Goal: Task Accomplishment & Management: Manage account settings

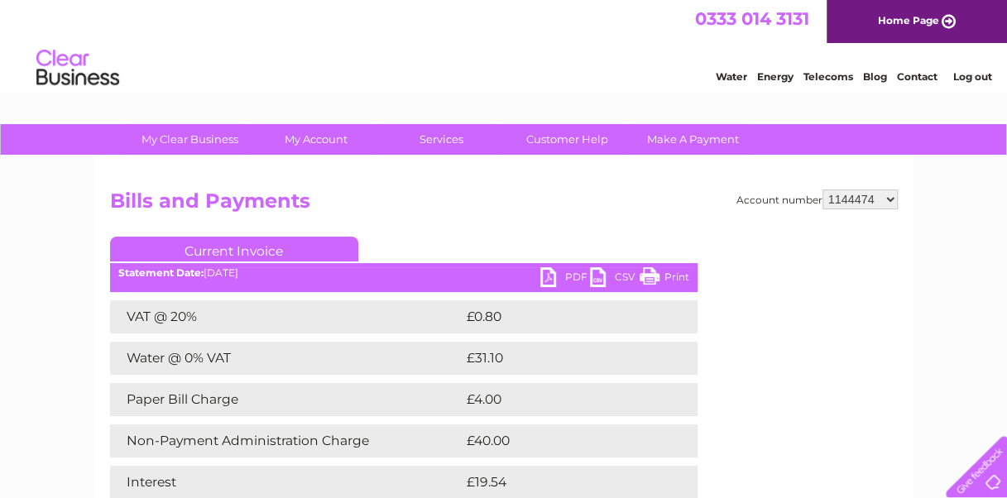
click at [856, 195] on select "910519 924735 949926 953550 995586 1144474 1147038 30264617 30291883 30294298 3…" at bounding box center [859, 199] width 75 height 20
select select "910519"
click at [822, 189] on select "910519 924735 949926 953550 995586 1144474 1147038 30264617 30291883 30294298 3…" at bounding box center [859, 199] width 75 height 20
click at [870, 204] on select "910519 924735 949926 953550 995586 1144474 1147038 30264617 30291883 30294298 3…" at bounding box center [859, 199] width 75 height 20
select select "924735"
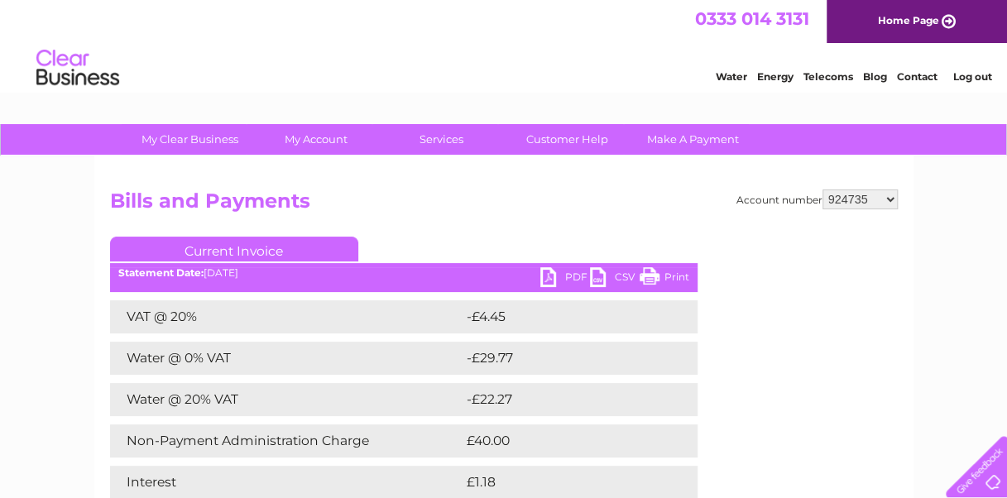
click at [822, 189] on select "910519 924735 949926 953550 995586 1144474 1147038 30264617 30291883 30294298 3…" at bounding box center [859, 199] width 75 height 20
click at [860, 199] on select "910519 924735 949926 953550 995586 1144474 1147038 30264617 30291883 30294298 3…" at bounding box center [859, 199] width 75 height 20
select select "949926"
click at [822, 189] on select "910519 924735 949926 953550 995586 1144474 1147038 30264617 30291883 30294298 3…" at bounding box center [859, 199] width 75 height 20
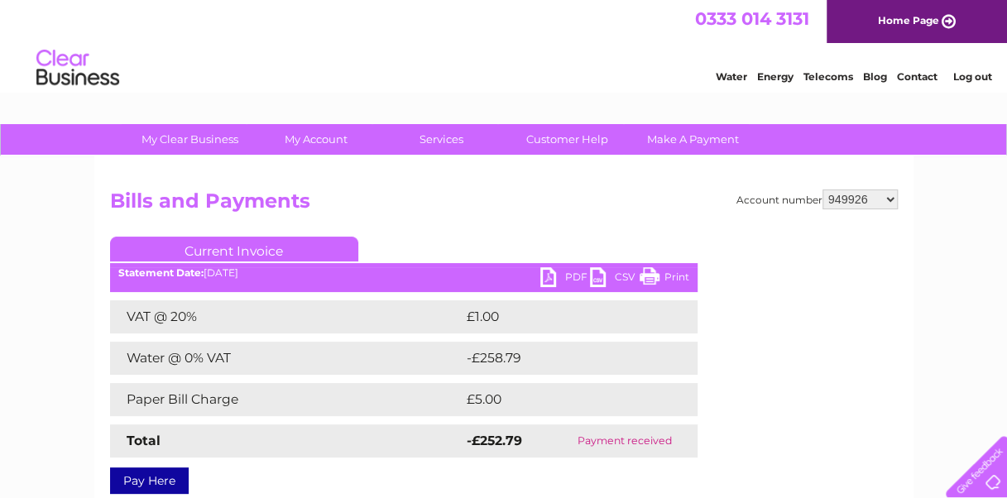
click at [847, 201] on select "910519 924735 949926 953550 995586 1144474 1147038 30264617 30291883 30294298 3…" at bounding box center [859, 199] width 75 height 20
select select "910519"
click at [822, 189] on select "910519 924735 949926 953550 995586 1144474 1147038 30264617 30291883 30294298 3…" at bounding box center [859, 199] width 75 height 20
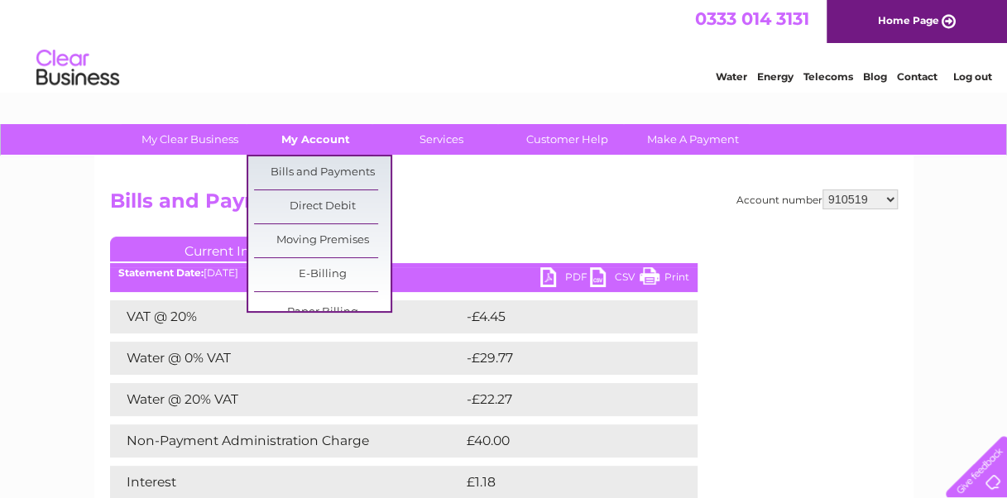
drag, startPoint x: 370, startPoint y: 117, endPoint x: 314, endPoint y: 142, distance: 61.5
click at [314, 142] on link "My Account" at bounding box center [315, 139] width 137 height 31
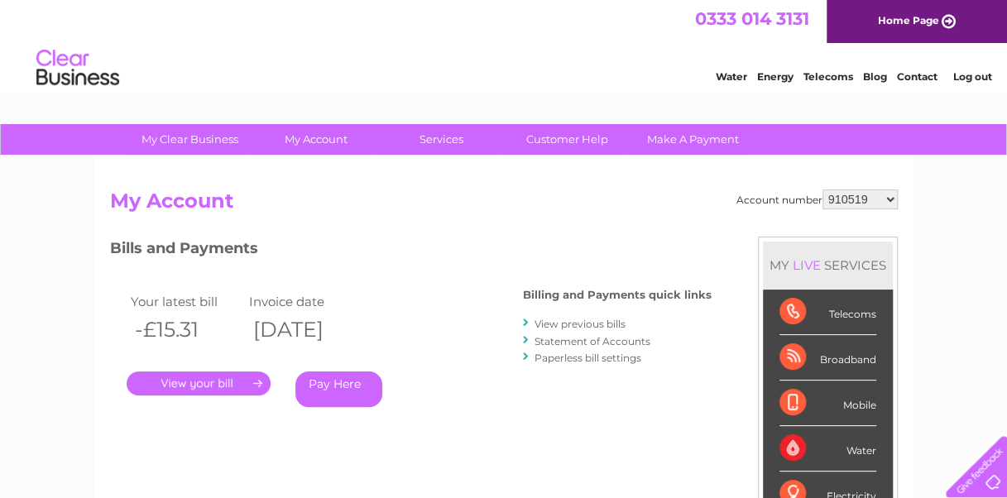
click at [620, 343] on link "Statement of Accounts" at bounding box center [593, 341] width 116 height 12
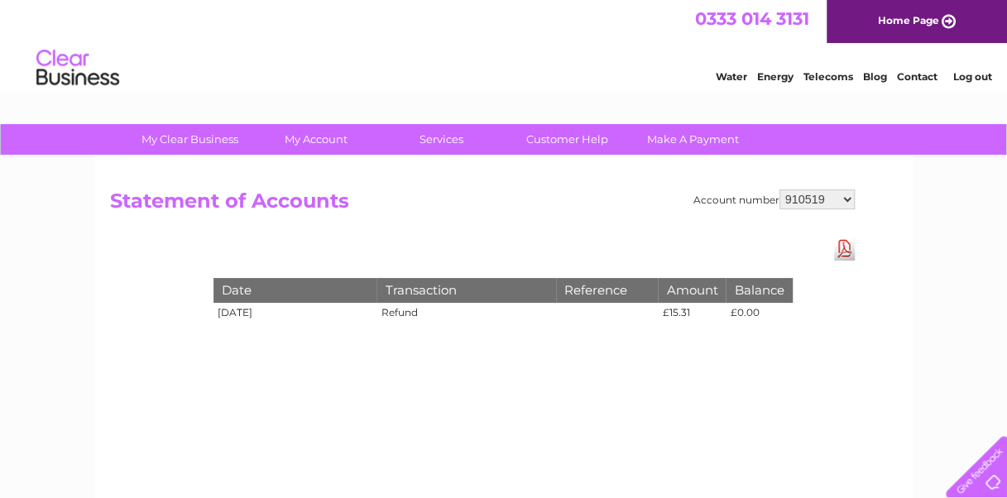
click at [808, 197] on select "910519 924735 949926 953550 995586 1144474 1147038 30264617 30291883 30294298 3…" at bounding box center [816, 199] width 75 height 20
select select "924735"
click at [779, 189] on select "910519 924735 949926 953550 995586 1144474 1147038 30264617 30291883 30294298 3…" at bounding box center [816, 199] width 75 height 20
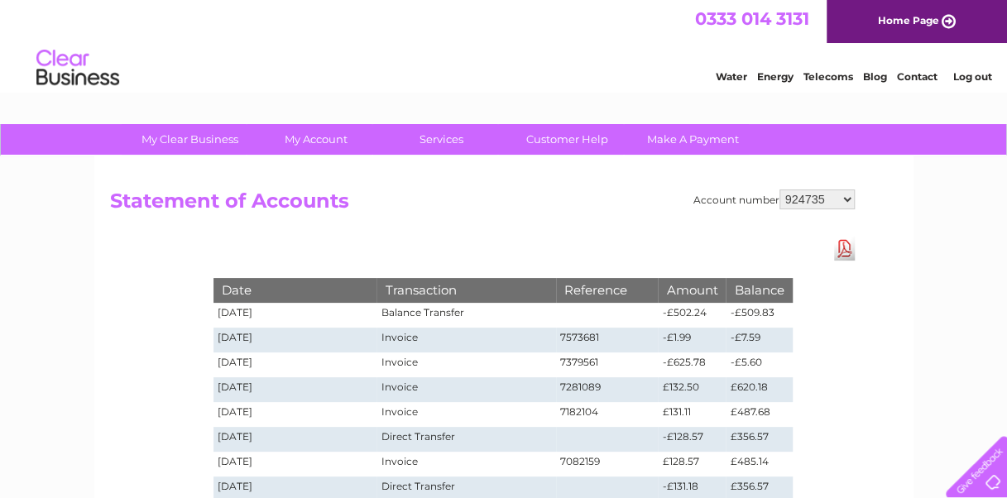
click at [819, 208] on select "910519 924735 949926 953550 995586 1144474 1147038 30264617 30291883 30294298 3…" at bounding box center [816, 199] width 75 height 20
select select "949926"
click at [779, 189] on select "910519 924735 949926 953550 995586 1144474 1147038 30264617 30291883 30294298 3…" at bounding box center [816, 199] width 75 height 20
click at [813, 194] on select "910519 924735 949926 953550 995586 1144474 1147038 30264617 30291883 30294298 3…" at bounding box center [816, 199] width 75 height 20
select select "953550"
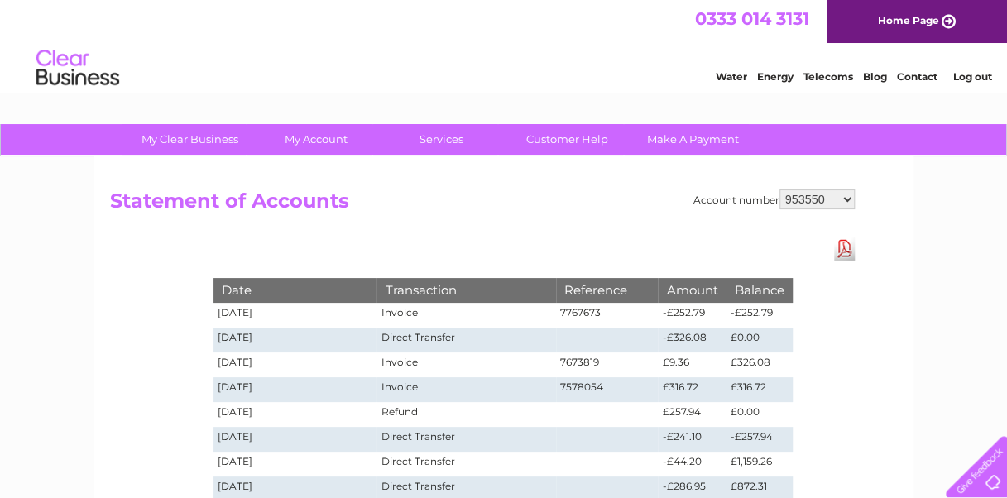
click at [779, 189] on select "910519 924735 949926 953550 995586 1144474 1147038 30264617 30291883 30294298 3…" at bounding box center [816, 199] width 75 height 20
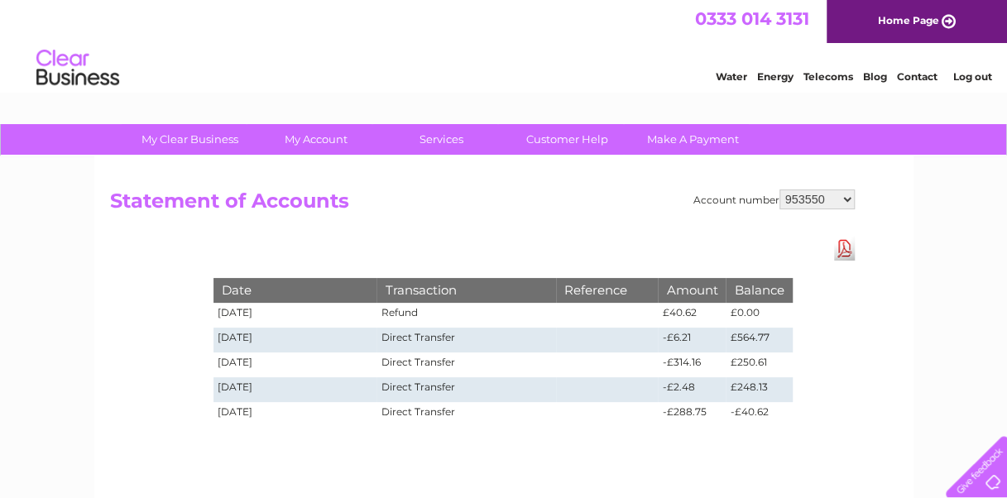
click at [813, 197] on select "910519 924735 949926 953550 995586 1144474 1147038 30264617 30291883 30294298 3…" at bounding box center [816, 199] width 75 height 20
select select "995586"
click at [779, 189] on select "910519 924735 949926 953550 995586 1144474 1147038 30264617 30291883 30294298 3…" at bounding box center [816, 199] width 75 height 20
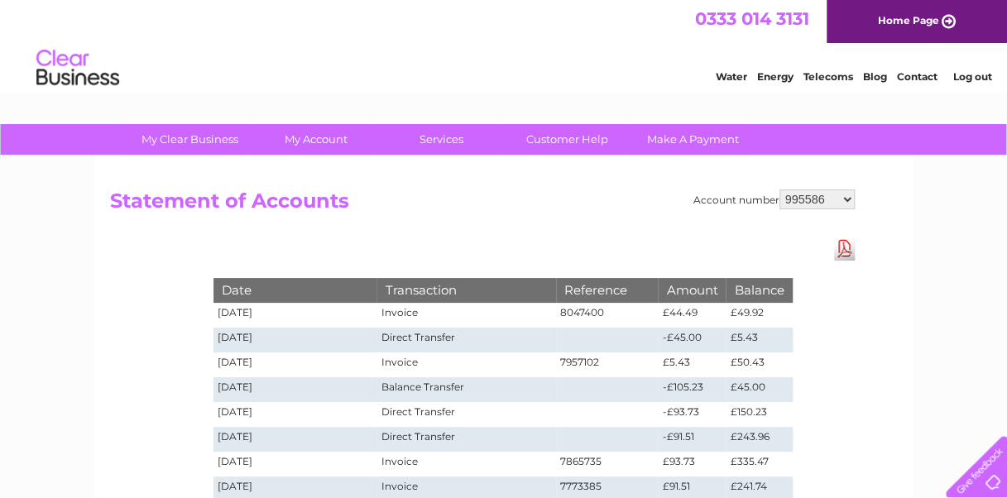
click at [817, 208] on select "910519 924735 949926 953550 995586 1144474 1147038 30264617 30291883 30294298 3…" at bounding box center [816, 199] width 75 height 20
select select "1144474"
click at [779, 189] on select "910519 924735 949926 953550 995586 1144474 1147038 30264617 30291883 30294298 3…" at bounding box center [816, 199] width 75 height 20
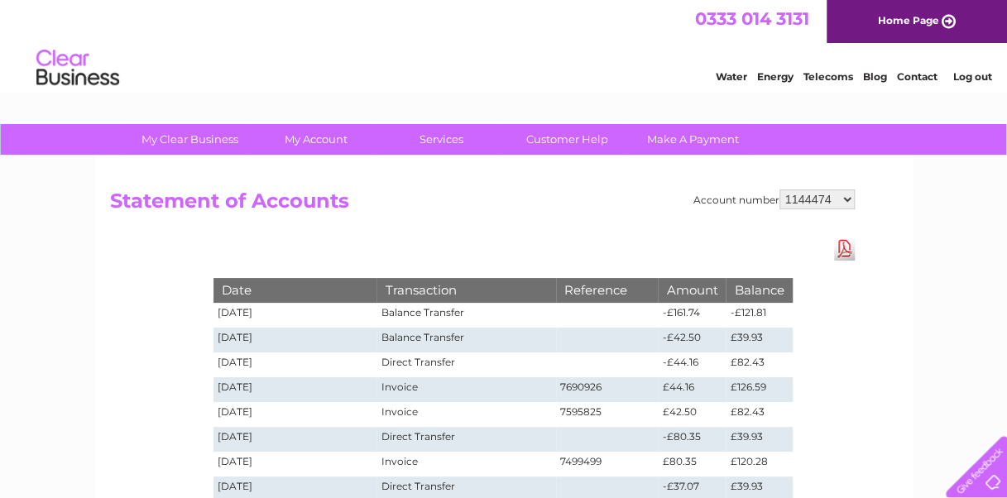
click at [813, 199] on select "910519 924735 949926 953550 995586 1144474 1147038 30264617 30291883 30294298 3…" at bounding box center [816, 199] width 75 height 20
select select "1147038"
click at [779, 189] on select "910519 924735 949926 953550 995586 1144474 1147038 30264617 30291883 30294298 3…" at bounding box center [816, 199] width 75 height 20
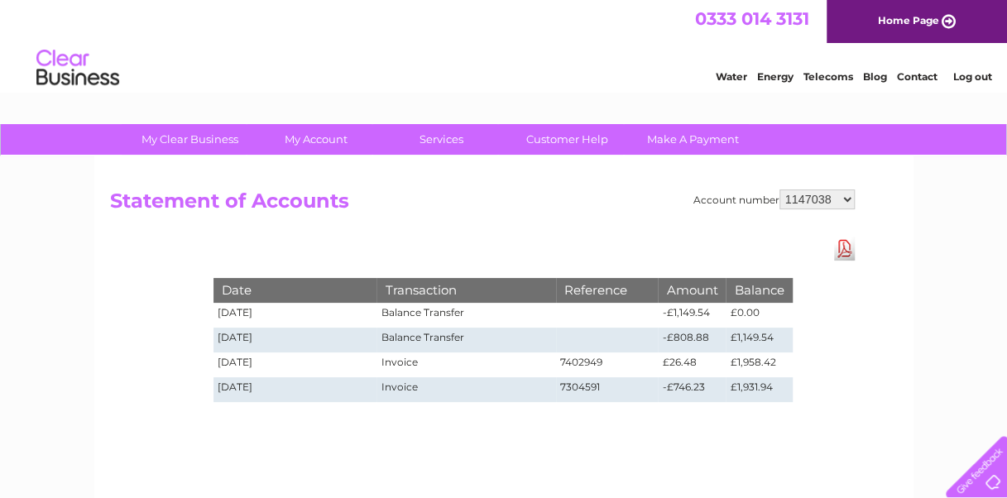
click at [809, 198] on select "910519 924735 949926 953550 995586 1144474 1147038 30264617 30291883 30294298 3…" at bounding box center [816, 199] width 75 height 20
select select "30264617"
click at [779, 189] on select "910519 924735 949926 953550 995586 1144474 1147038 30264617 30291883 30294298 3…" at bounding box center [816, 199] width 75 height 20
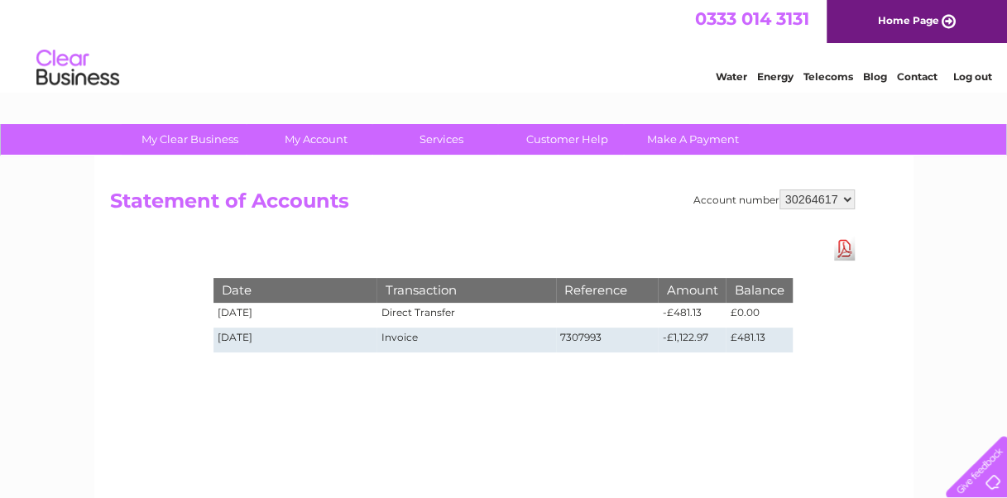
click at [819, 201] on select "910519 924735 949926 953550 995586 1144474 1147038 30264617 30291883 30294298 3…" at bounding box center [816, 199] width 75 height 20
select select "30291883"
click at [779, 189] on select "910519 924735 949926 953550 995586 1144474 1147038 30264617 30291883 30294298 3…" at bounding box center [816, 199] width 75 height 20
click at [816, 185] on div "Account number 910519 924735 949926 953550 995586 1144474 1147038 30264617 3029…" at bounding box center [503, 387] width 819 height 463
click at [811, 200] on select "910519 924735 949926 953550 995586 1144474 1147038 30264617 30291883 30294298 3…" at bounding box center [816, 199] width 75 height 20
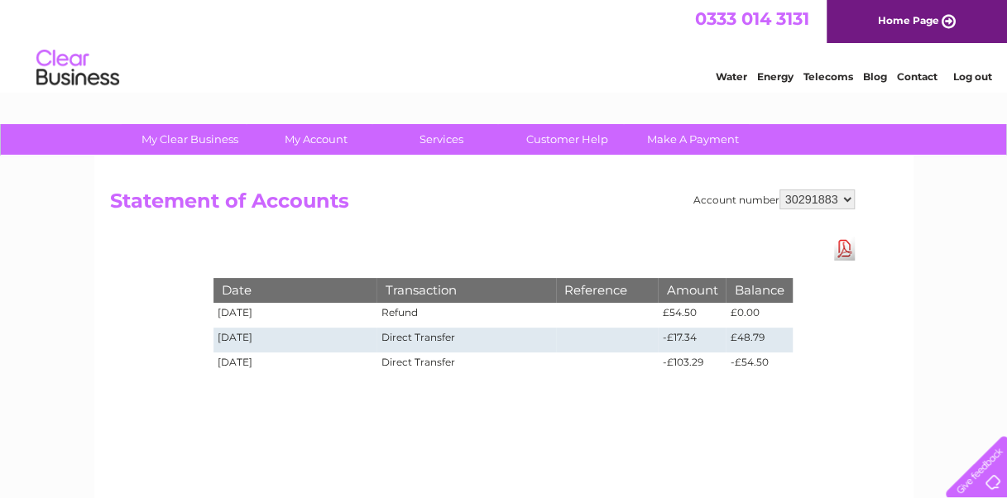
select select "30294298"
click at [779, 189] on select "910519 924735 949926 953550 995586 1144474 1147038 30264617 30291883 30294298 3…" at bounding box center [816, 199] width 75 height 20
click at [806, 199] on select "910519 924735 949926 953550 995586 1144474 1147038 30264617 30291883 30294298 3…" at bounding box center [816, 199] width 75 height 20
select select "30298522"
click at [779, 189] on select "910519 924735 949926 953550 995586 1144474 1147038 30264617 30291883 30294298 3…" at bounding box center [816, 199] width 75 height 20
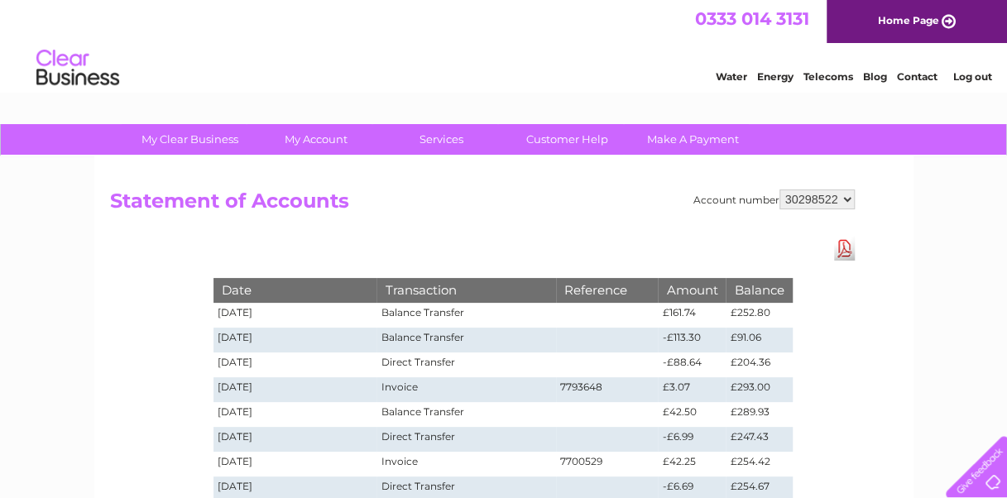
click at [809, 198] on select "910519 924735 949926 953550 995586 1144474 1147038 30264617 30291883 30294298 3…" at bounding box center [816, 199] width 75 height 20
select select "30313523"
click at [779, 189] on select "910519 924735 949926 953550 995586 1144474 1147038 30264617 30291883 30294298 3…" at bounding box center [816, 199] width 75 height 20
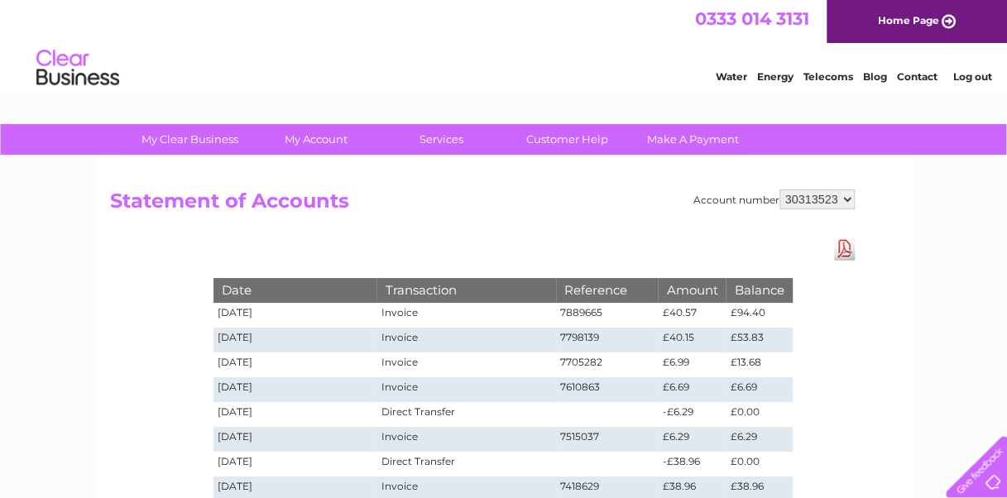
click at [796, 203] on select "910519 924735 949926 953550 995586 1144474 1147038 30264617 30291883 30294298 3…" at bounding box center [816, 199] width 75 height 20
select select "30315186"
click at [779, 189] on select "910519 924735 949926 953550 995586 1144474 1147038 30264617 30291883 30294298 3…" at bounding box center [816, 199] width 75 height 20
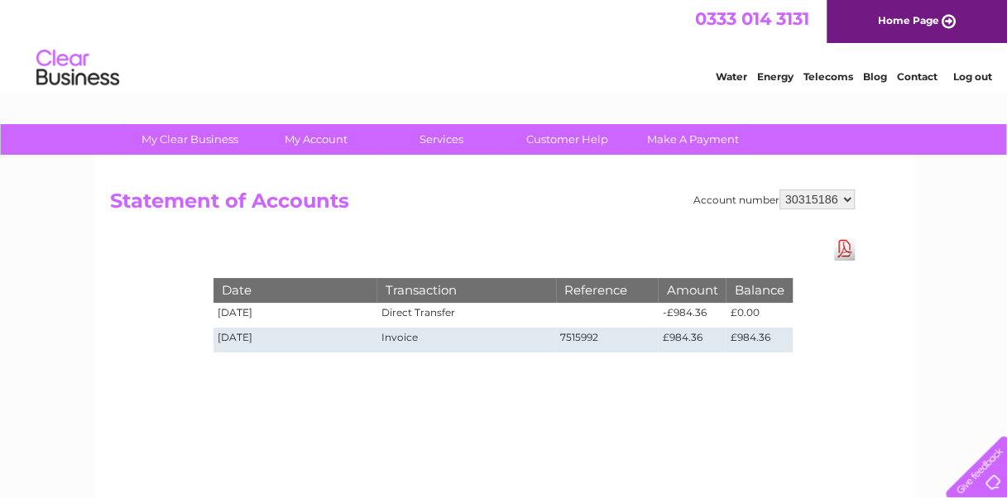
click at [841, 204] on select "910519 924735 949926 953550 995586 1144474 1147038 30264617 30291883 30294298 3…" at bounding box center [816, 199] width 75 height 20
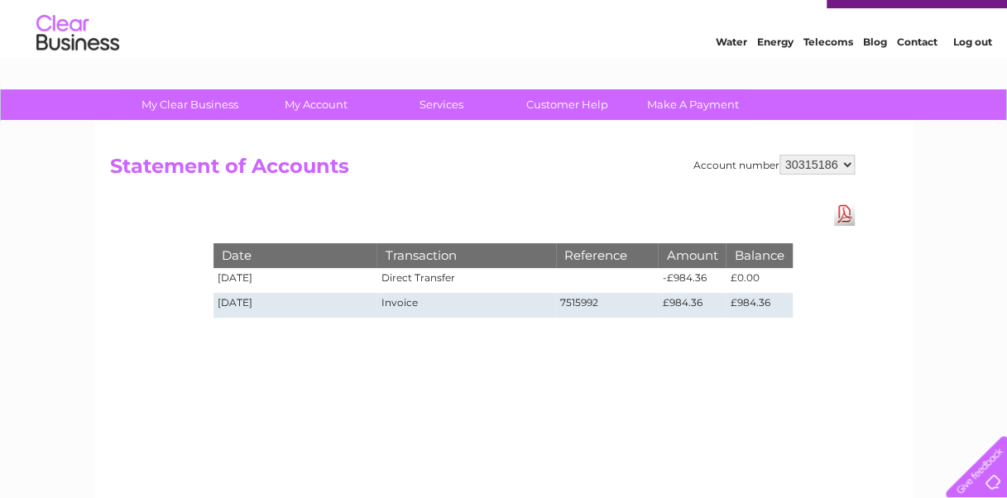
scroll to position [40, 0]
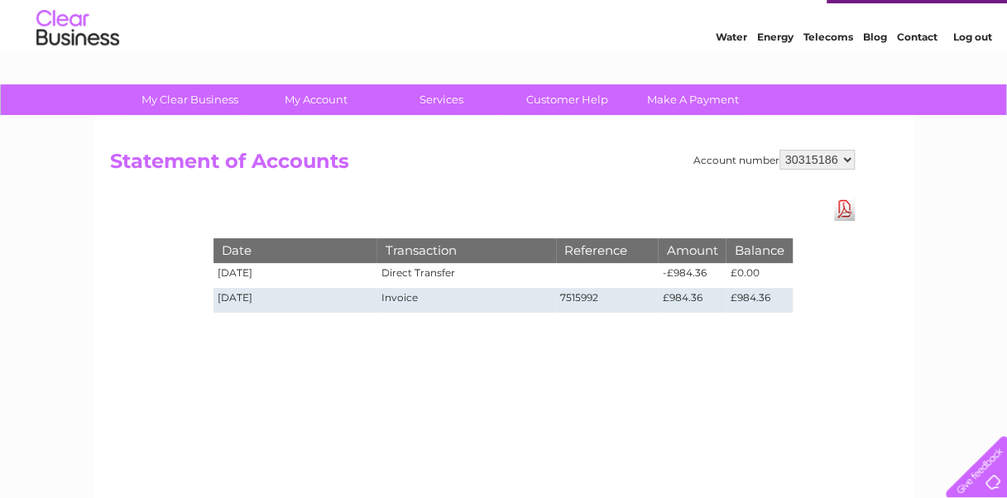
click at [834, 151] on select "910519 924735 949926 953550 995586 1144474 1147038 30264617 30291883 30294298 3…" at bounding box center [816, 160] width 75 height 20
select select "30316746"
click at [779, 150] on select "910519 924735 949926 953550 995586 1144474 1147038 30264617 30291883 30294298 3…" at bounding box center [816, 160] width 75 height 20
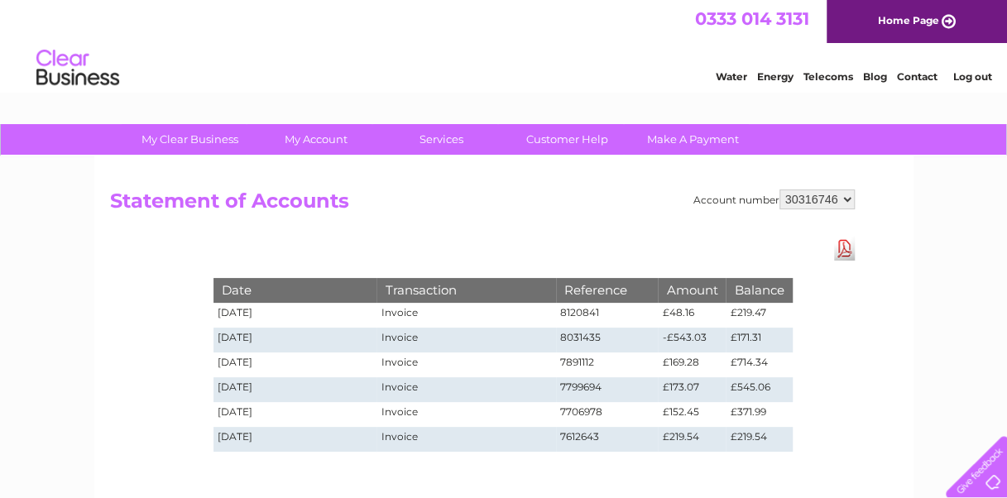
click at [814, 199] on select "910519 924735 949926 953550 995586 1144474 1147038 30264617 30291883 30294298 3…" at bounding box center [816, 199] width 75 height 20
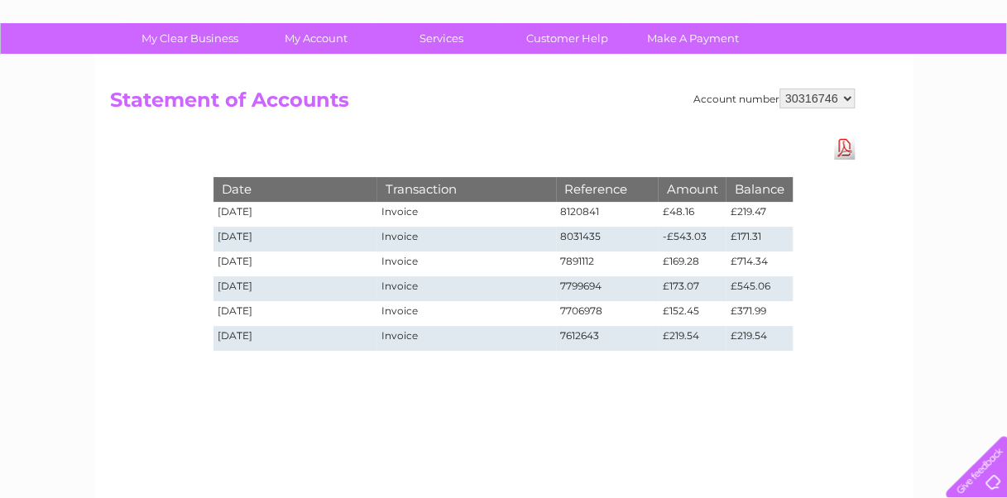
scroll to position [102, 0]
click at [813, 98] on select "910519 924735 949926 953550 995586 1144474 1147038 30264617 30291883 30294298 3…" at bounding box center [816, 98] width 75 height 20
select select "30318118"
click at [779, 88] on select "910519 924735 949926 953550 995586 1144474 1147038 30264617 30291883 30294298 3…" at bounding box center [816, 98] width 75 height 20
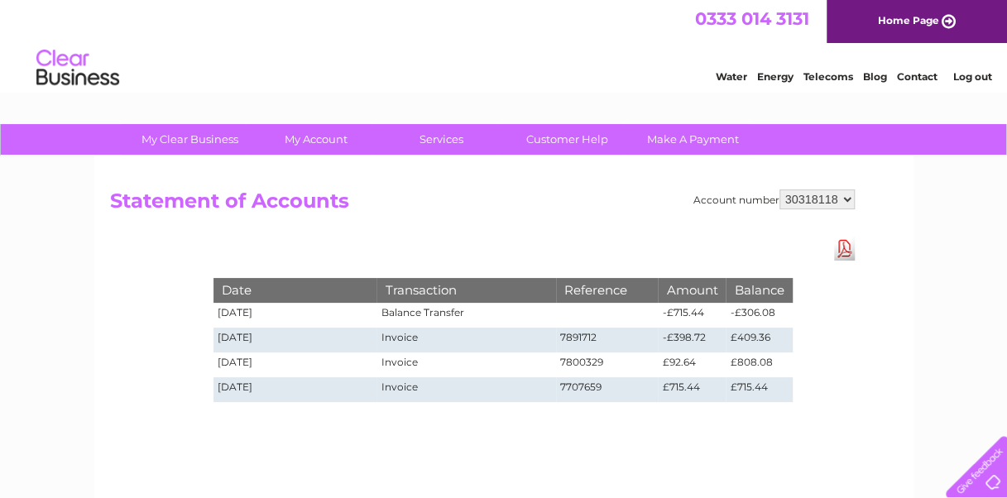
click at [792, 197] on select "910519 924735 949926 953550 995586 1144474 1147038 30264617 30291883 30294298 3…" at bounding box center [816, 199] width 75 height 20
select select "924735"
click at [779, 189] on select "910519 924735 949926 953550 995586 1144474 1147038 30264617 30291883 30294298 3…" at bounding box center [816, 199] width 75 height 20
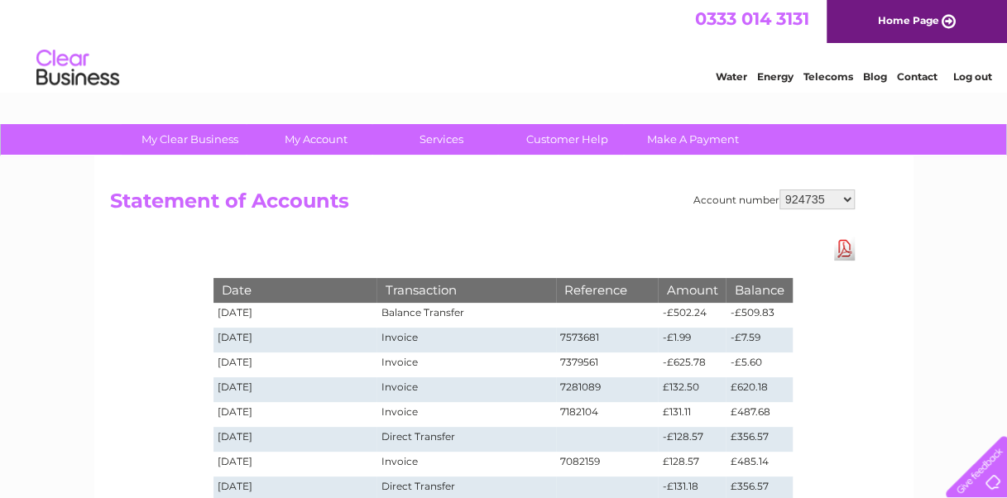
select select "910519"
click at [779, 189] on select "910519 924735 949926 953550 995586 1144474 1147038 30264617 30291883 30294298 3…" at bounding box center [816, 199] width 75 height 20
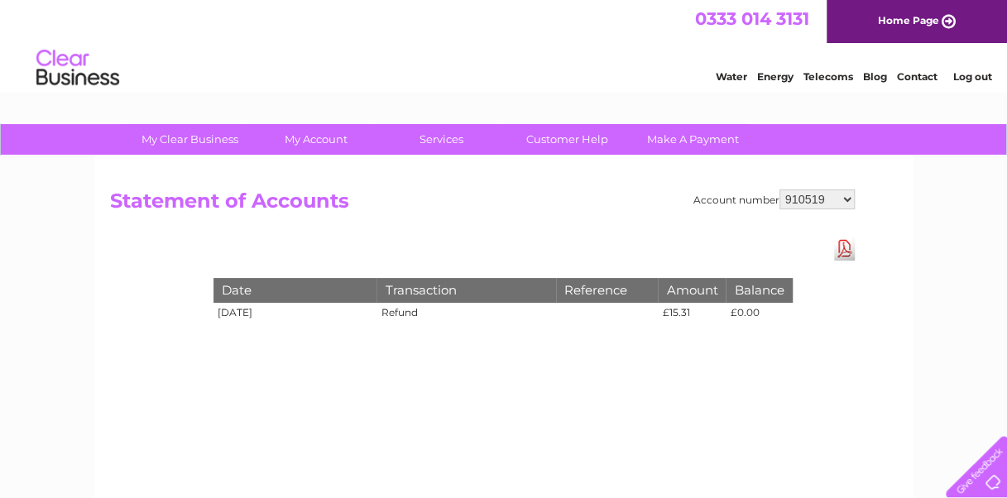
click at [821, 199] on select "910519 924735 949926 953550 995586 1144474 1147038 30264617 30291883 30294298 3…" at bounding box center [816, 199] width 75 height 20
select select "924735"
click at [779, 189] on select "910519 924735 949926 953550 995586 1144474 1147038 30264617 30291883 30294298 3…" at bounding box center [816, 199] width 75 height 20
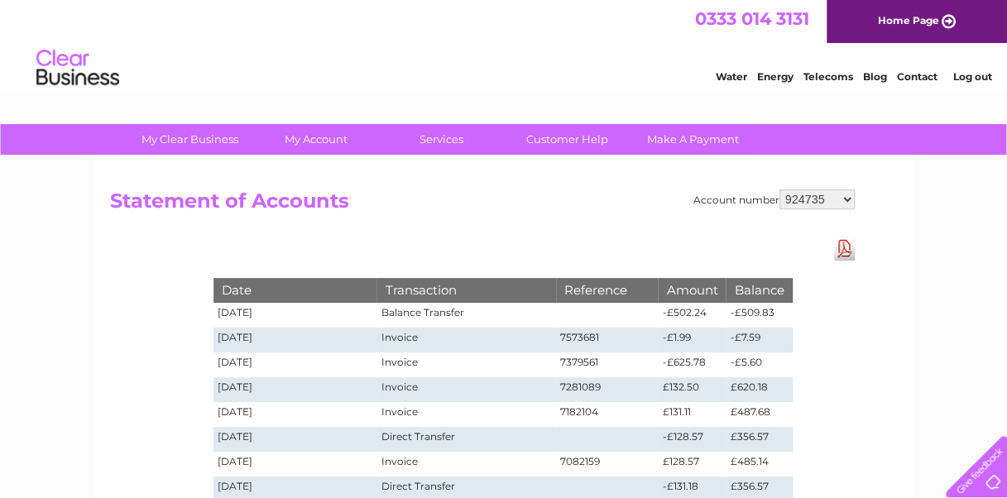
click at [803, 203] on select "910519 924735 949926 953550 995586 1144474 1147038 30264617 30291883 30294298 3…" at bounding box center [816, 199] width 75 height 20
select select "949926"
click at [779, 189] on select "910519 924735 949926 953550 995586 1144474 1147038 30264617 30291883 30294298 3…" at bounding box center [816, 199] width 75 height 20
click at [801, 199] on select "910519 924735 949926 953550 995586 1144474 1147038 30264617 30291883 30294298 3…" at bounding box center [816, 199] width 75 height 20
select select "953550"
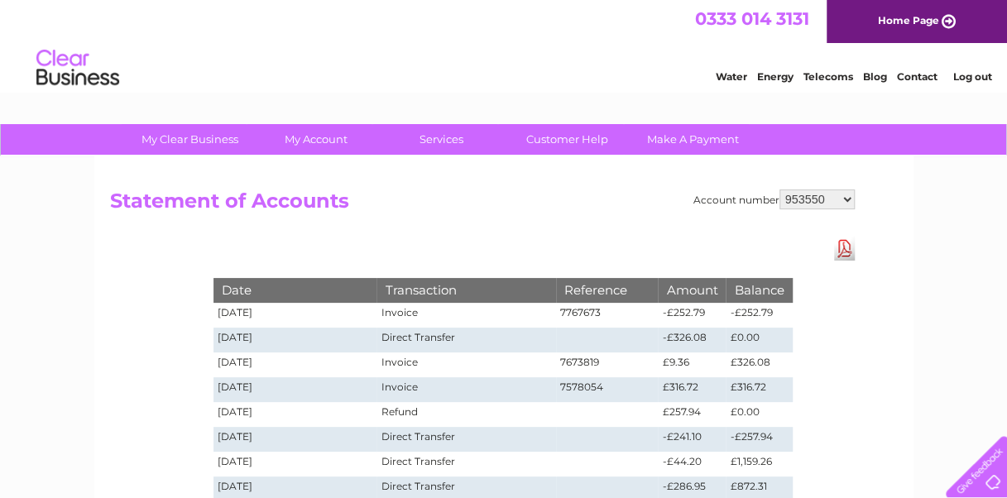
click at [779, 189] on select "910519 924735 949926 953550 995586 1144474 1147038 30264617 30291883 30294298 3…" at bounding box center [816, 199] width 75 height 20
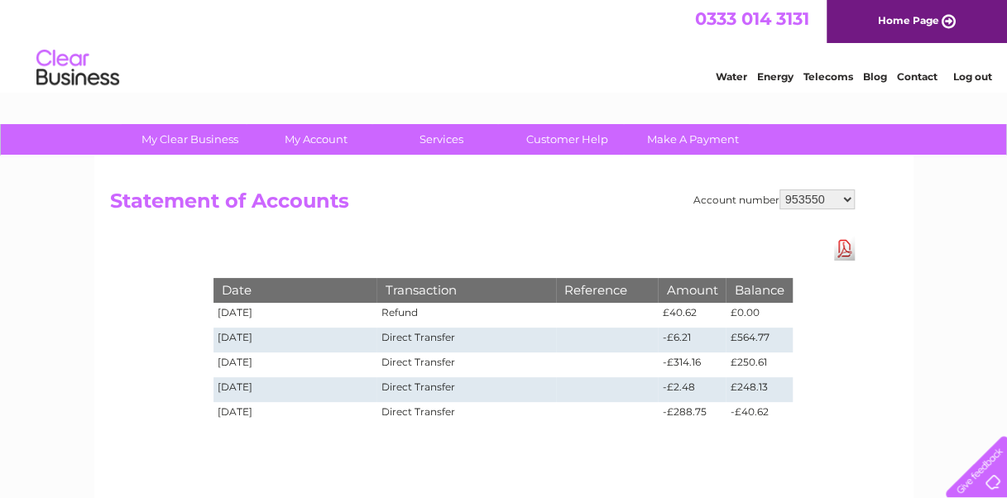
click at [806, 192] on select "910519 924735 949926 953550 995586 1144474 1147038 30264617 30291883 30294298 3…" at bounding box center [816, 199] width 75 height 20
select select "995586"
click at [779, 189] on select "910519 924735 949926 953550 995586 1144474 1147038 30264617 30291883 30294298 3…" at bounding box center [816, 199] width 75 height 20
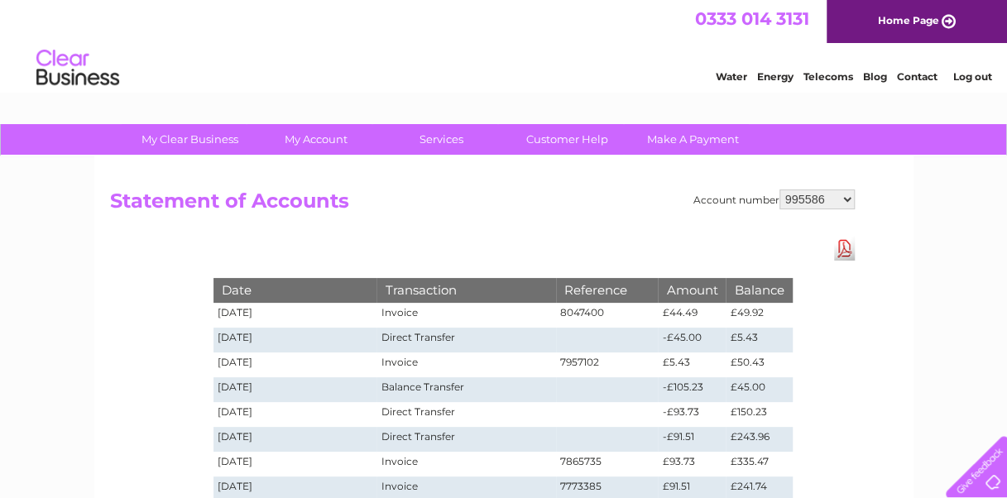
click at [803, 199] on select "910519 924735 949926 953550 995586 1144474 1147038 30264617 30291883 30294298 3…" at bounding box center [816, 199] width 75 height 20
select select "1144474"
click at [779, 189] on select "910519 924735 949926 953550 995586 1144474 1147038 30264617 30291883 30294298 3…" at bounding box center [816, 199] width 75 height 20
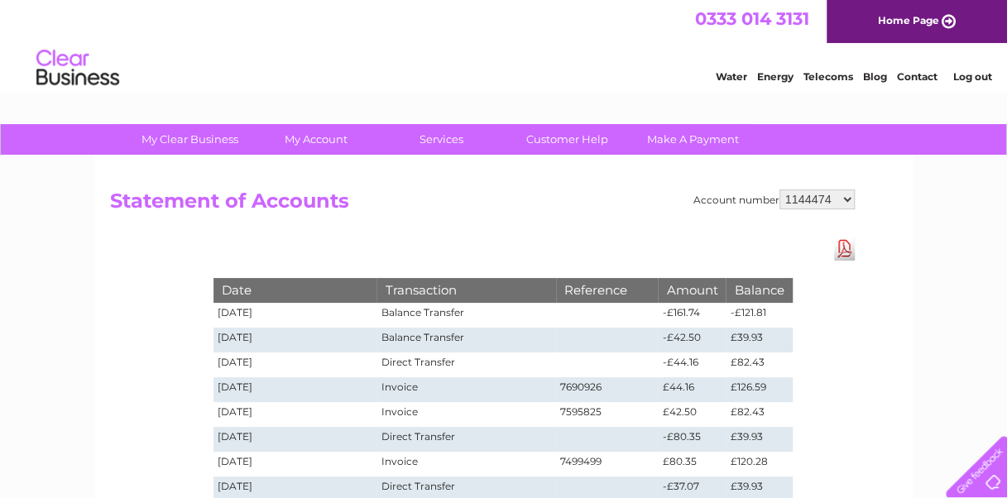
click at [827, 200] on select "910519 924735 949926 953550 995586 1144474 1147038 30264617 30291883 30294298 3…" at bounding box center [816, 199] width 75 height 20
select select "1147038"
click at [779, 189] on select "910519 924735 949926 953550 995586 1144474 1147038 30264617 30291883 30294298 3…" at bounding box center [816, 199] width 75 height 20
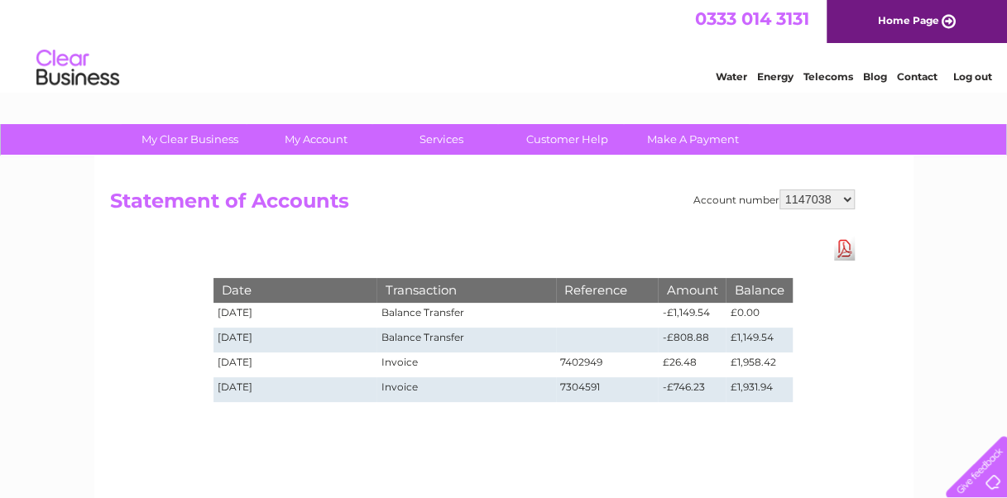
click at [811, 201] on select "910519 924735 949926 953550 995586 1144474 1147038 30264617 30291883 30294298 3…" at bounding box center [816, 199] width 75 height 20
select select "30264617"
click at [779, 189] on select "910519 924735 949926 953550 995586 1144474 1147038 30264617 30291883 30294298 3…" at bounding box center [816, 199] width 75 height 20
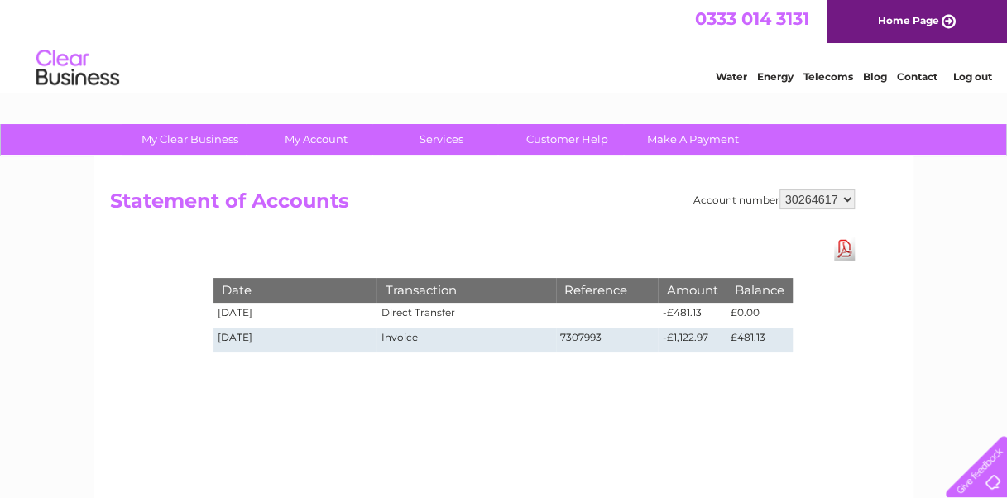
click at [810, 193] on select "910519 924735 949926 953550 995586 1144474 1147038 30264617 30291883 30294298 3…" at bounding box center [816, 199] width 75 height 20
select select "30291883"
click at [779, 189] on select "910519 924735 949926 953550 995586 1144474 1147038 30264617 30291883 30294298 3…" at bounding box center [816, 199] width 75 height 20
click at [814, 197] on select "910519 924735 949926 953550 995586 1144474 1147038 30264617 30291883 30294298 3…" at bounding box center [816, 199] width 75 height 20
select select "30294298"
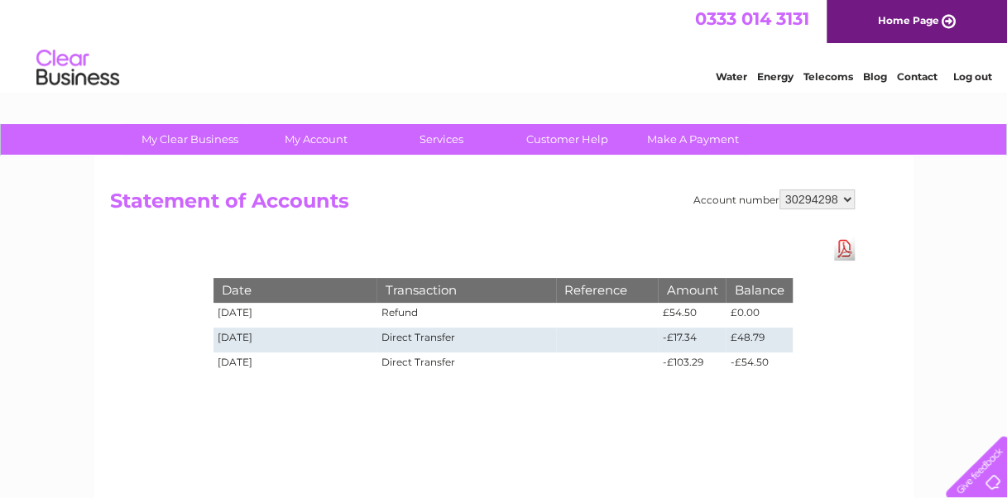
click at [779, 189] on select "910519 924735 949926 953550 995586 1144474 1147038 30264617 30291883 30294298 3…" at bounding box center [816, 199] width 75 height 20
click at [806, 193] on select "910519 924735 949926 953550 995586 1144474 1147038 30264617 30291883 30294298 3…" at bounding box center [816, 199] width 75 height 20
select select "30298522"
click at [779, 189] on select "910519 924735 949926 953550 995586 1144474 1147038 30264617 30291883 30294298 3…" at bounding box center [816, 199] width 75 height 20
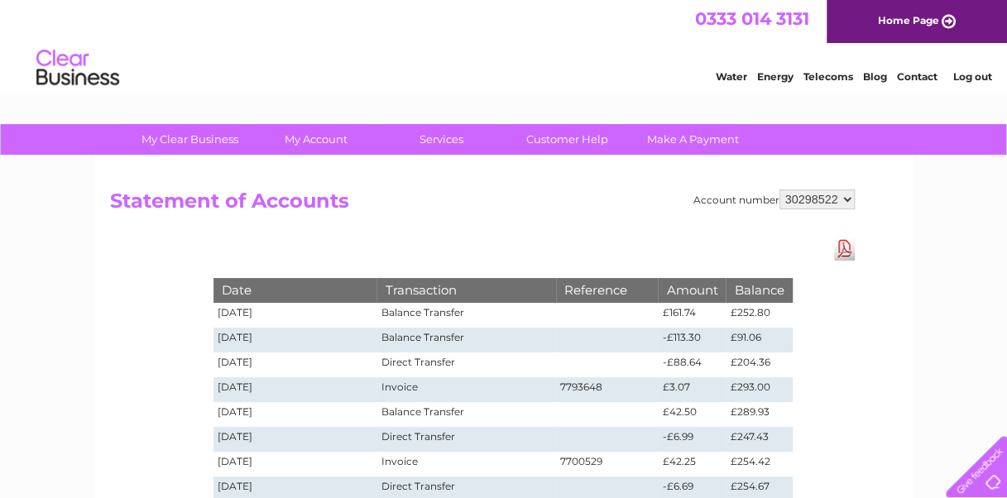
click at [803, 202] on select "910519 924735 949926 953550 995586 1144474 1147038 30264617 30291883 30294298 3…" at bounding box center [816, 199] width 75 height 20
select select "30313523"
click at [779, 189] on select "910519 924735 949926 953550 995586 1144474 1147038 30264617 30291883 30294298 3…" at bounding box center [816, 199] width 75 height 20
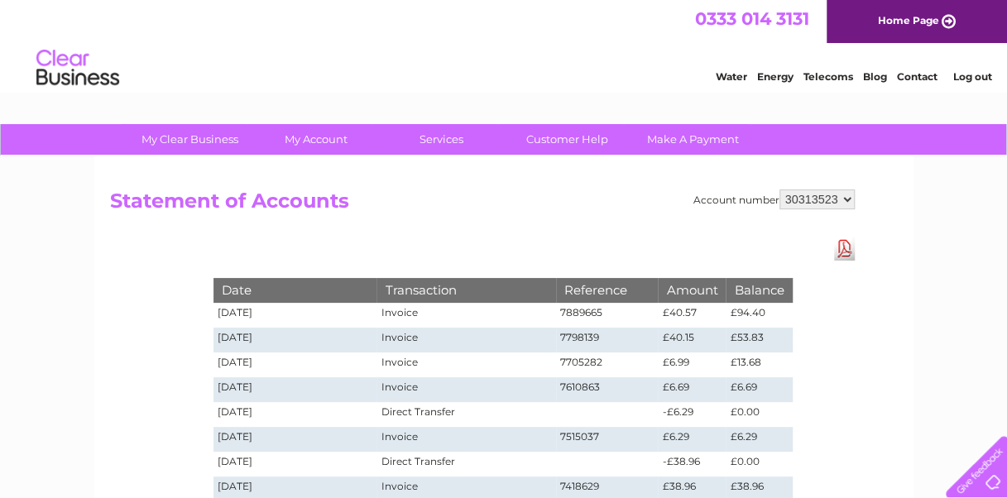
click at [804, 194] on select "910519 924735 949926 953550 995586 1144474 1147038 30264617 30291883 30294298 3…" at bounding box center [816, 199] width 75 height 20
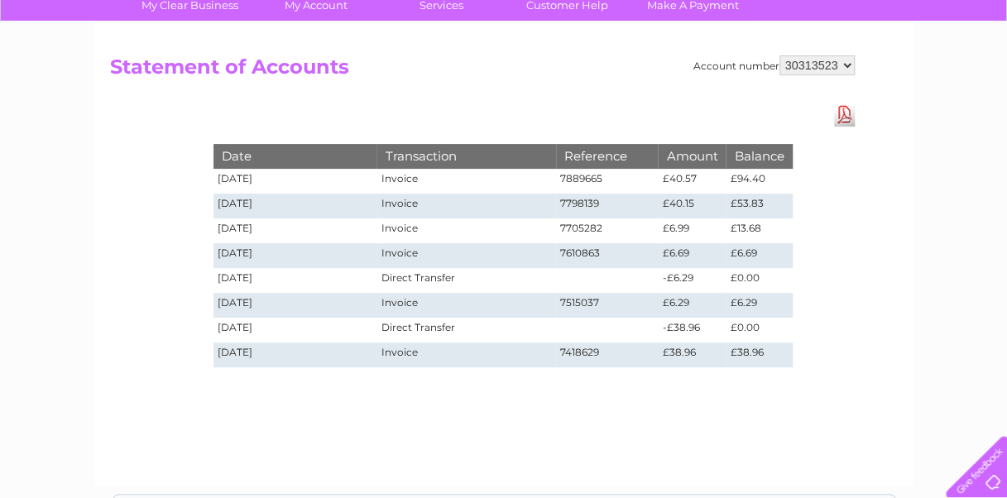
scroll to position [138, 0]
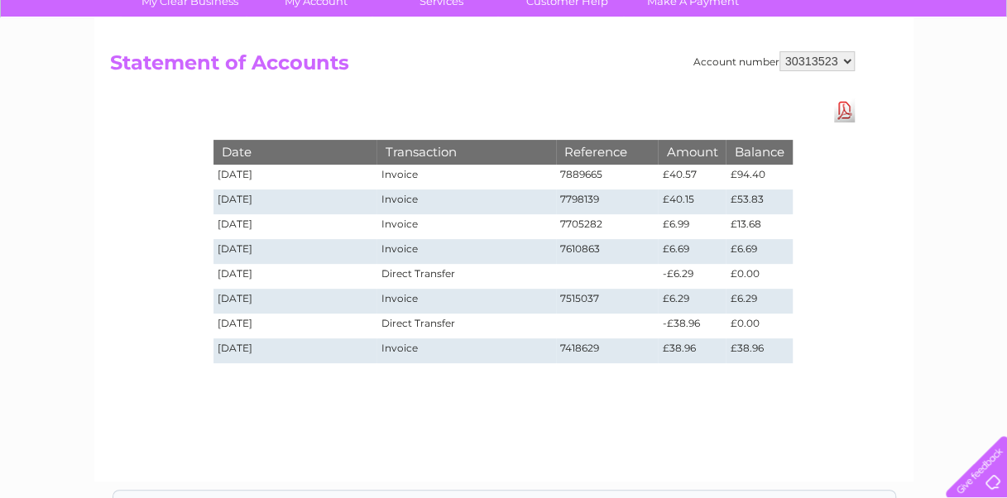
click at [807, 59] on select "910519 924735 949926 953550 995586 1144474 1147038 30264617 30291883 30294298 3…" at bounding box center [816, 61] width 75 height 20
select select "30315186"
click at [779, 51] on select "910519 924735 949926 953550 995586 1144474 1147038 30264617 30291883 30294298 3…" at bounding box center [816, 61] width 75 height 20
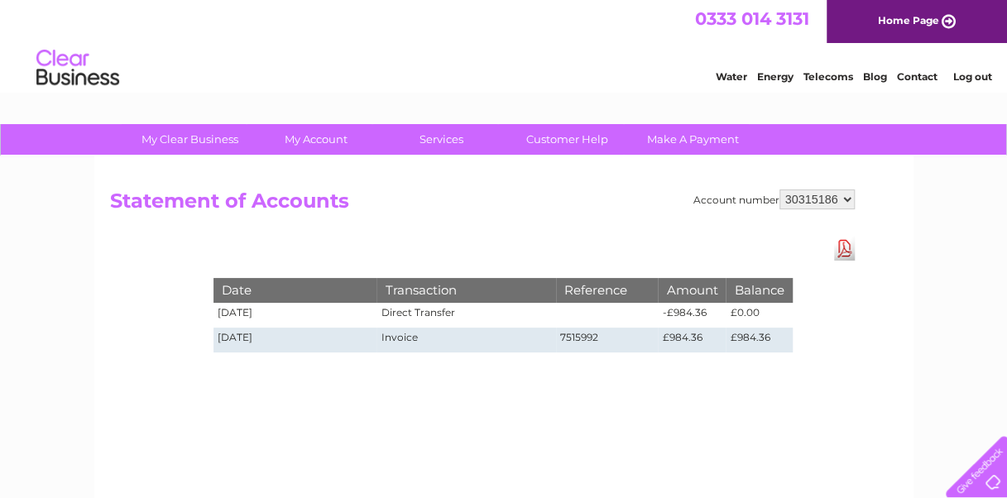
click at [823, 199] on select "910519 924735 949926 953550 995586 1144474 1147038 30264617 30291883 30294298 3…" at bounding box center [816, 199] width 75 height 20
select select "30316746"
click at [779, 189] on select "910519 924735 949926 953550 995586 1144474 1147038 30264617 30291883 30294298 3…" at bounding box center [816, 199] width 75 height 20
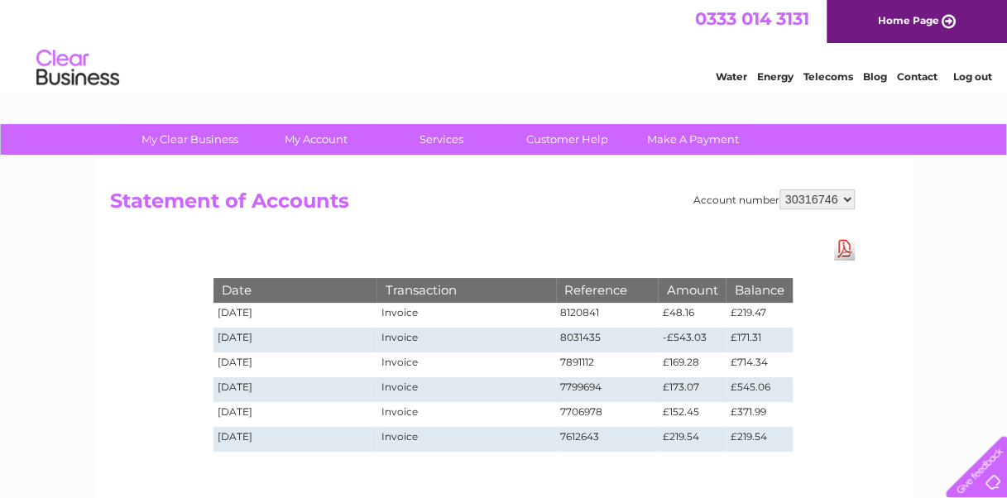
click at [806, 201] on select "910519 924735 949926 953550 995586 1144474 1147038 30264617 30291883 30294298 3…" at bounding box center [816, 199] width 75 height 20
select select "30318118"
click at [779, 189] on select "910519 924735 949926 953550 995586 1144474 1147038 30264617 30291883 30294298 3…" at bounding box center [816, 199] width 75 height 20
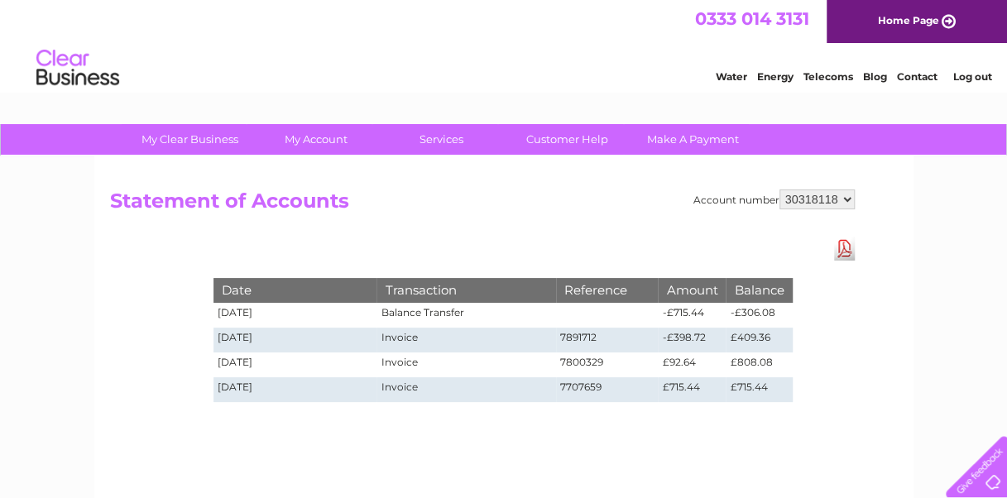
click at [827, 198] on select "910519 924735 949926 953550 995586 1144474 1147038 30264617 30291883 30294298 3…" at bounding box center [816, 199] width 75 height 20
select select "30319398"
click at [779, 189] on select "910519 924735 949926 953550 995586 1144474 1147038 30264617 30291883 30294298 3…" at bounding box center [816, 199] width 75 height 20
click at [798, 203] on select "910519 924735 949926 953550 995586 1144474 1147038 30264617 30291883 30294298 3…" at bounding box center [816, 199] width 75 height 20
click at [666, 202] on h2 "Statement of Accounts" at bounding box center [482, 204] width 745 height 31
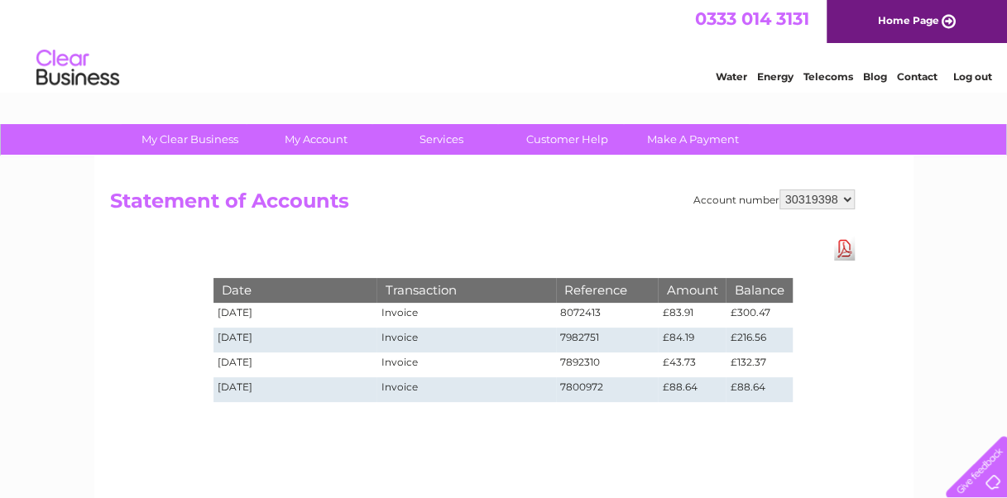
click at [833, 194] on select "910519 924735 949926 953550 995586 1144474 1147038 30264617 30291883 30294298 3…" at bounding box center [816, 199] width 75 height 20
select select "30298522"
click at [779, 189] on select "910519 924735 949926 953550 995586 1144474 1147038 30264617 30291883 30294298 3…" at bounding box center [816, 199] width 75 height 20
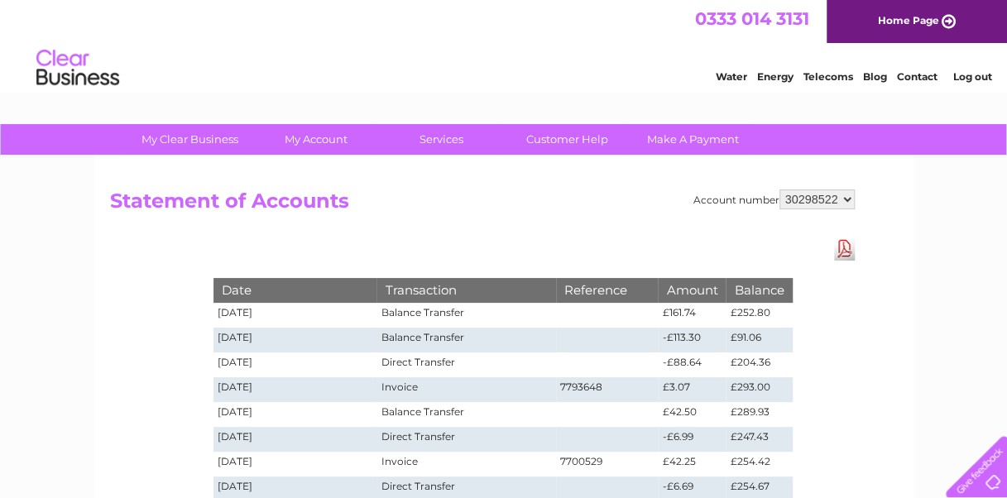
click at [807, 188] on div "Account number 910519 924735 949926 953550 995586 1144474 1147038 30264617 3029…" at bounding box center [503, 499] width 819 height 686
click at [804, 195] on select "910519 924735 949926 953550 995586 1144474 1147038 30264617 30291883 30294298 3…" at bounding box center [816, 199] width 75 height 20
select select "1144474"
click at [779, 189] on select "910519 924735 949926 953550 995586 1144474 1147038 30264617 30291883 30294298 3…" at bounding box center [816, 199] width 75 height 20
click at [808, 205] on select "910519 924735 949926 953550 995586 1144474 1147038 30264617 30291883 30294298 3…" at bounding box center [816, 199] width 75 height 20
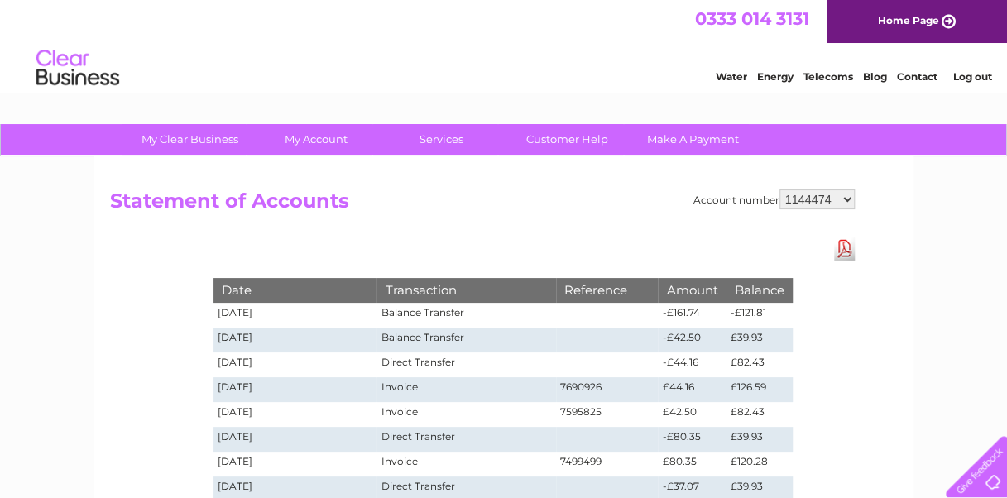
select select "30264617"
click at [779, 189] on select "910519 924735 949926 953550 995586 1144474 1147038 30264617 30291883 30294298 3…" at bounding box center [816, 199] width 75 height 20
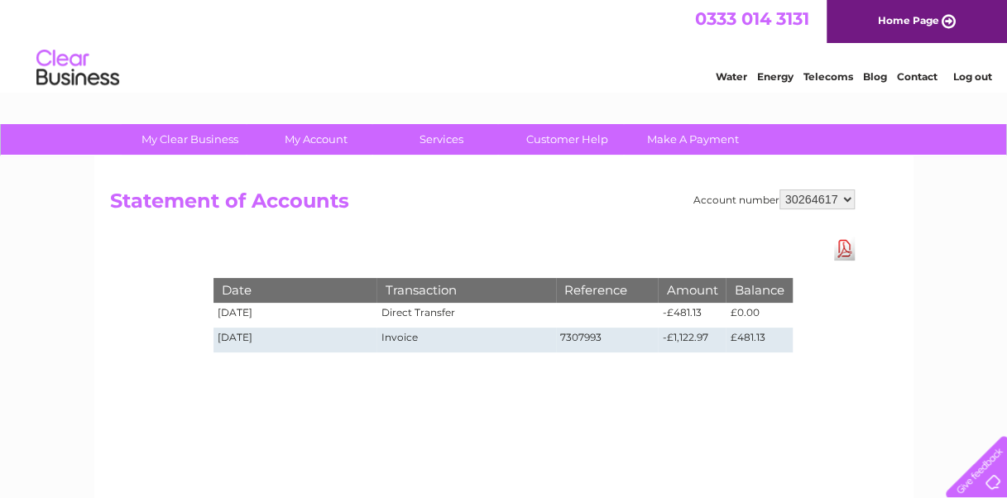
click at [826, 197] on select "910519 924735 949926 953550 995586 1144474 1147038 30264617 30291883 30294298 3…" at bounding box center [816, 199] width 75 height 20
select select "30291883"
click at [779, 189] on select "910519 924735 949926 953550 995586 1144474 1147038 30264617 30291883 30294298 3…" at bounding box center [816, 199] width 75 height 20
click at [815, 189] on select "910519 924735 949926 953550 995586 1144474 1147038 30264617 30291883 30294298 3…" at bounding box center [816, 199] width 75 height 20
select select "30294298"
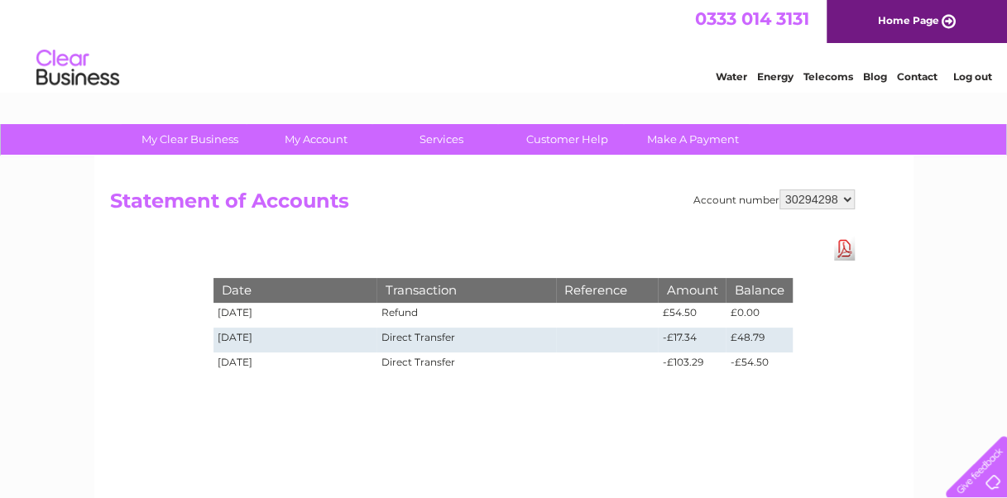
click at [779, 189] on select "910519 924735 949926 953550 995586 1144474 1147038 30264617 30291883 30294298 3…" at bounding box center [816, 199] width 75 height 20
click at [793, 193] on select "910519 924735 949926 953550 995586 1144474 1147038 30264617 30291883 30294298 3…" at bounding box center [816, 199] width 75 height 20
select select "30318118"
click at [779, 189] on select "910519 924735 949926 953550 995586 1144474 1147038 30264617 30291883 30294298 3…" at bounding box center [816, 199] width 75 height 20
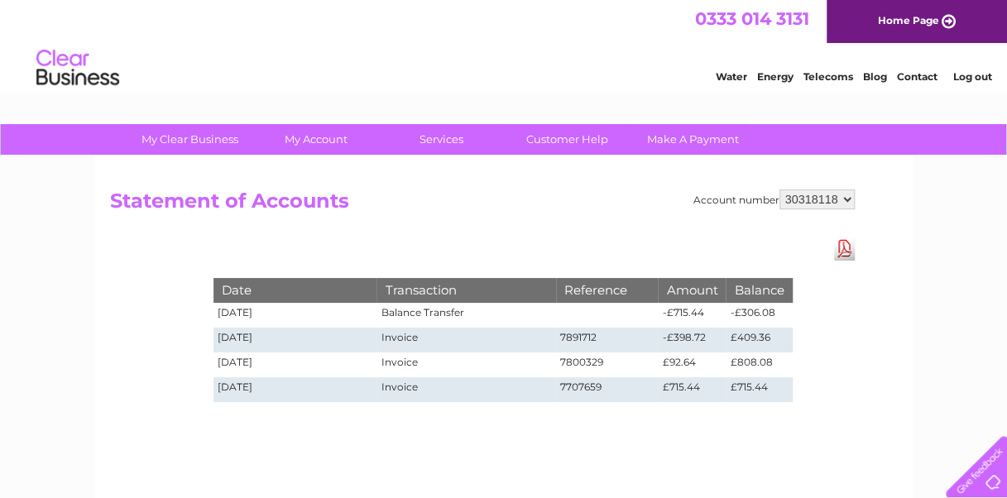
click at [803, 199] on select "910519 924735 949926 953550 995586 1144474 1147038 30264617 30291883 30294298 3…" at bounding box center [816, 199] width 75 height 20
select select "949926"
click at [779, 189] on select "910519 924735 949926 953550 995586 1144474 1147038 30264617 30291883 30294298 3…" at bounding box center [816, 199] width 75 height 20
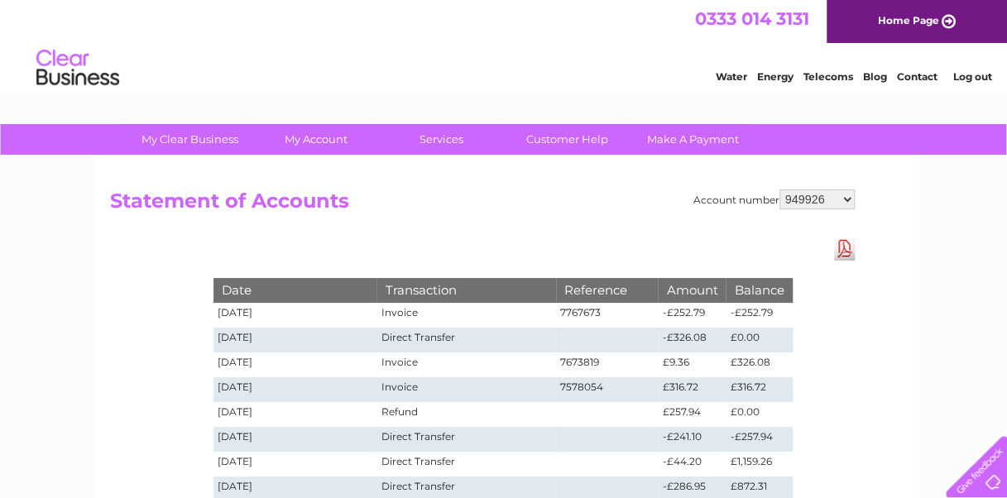
click at [814, 202] on select "910519 924735 949926 953550 995586 1144474 1147038 30264617 30291883 30294298 3…" at bounding box center [816, 199] width 75 height 20
select select "1147038"
click at [779, 189] on select "910519 924735 949926 953550 995586 1144474 1147038 30264617 30291883 30294298 3…" at bounding box center [816, 199] width 75 height 20
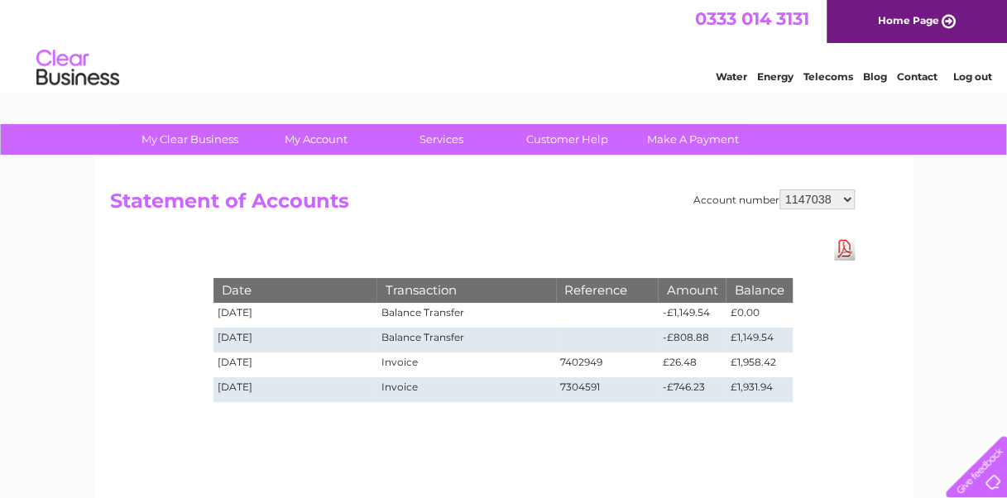
click at [810, 190] on select "910519 924735 949926 953550 995586 1144474 1147038 30264617 30291883 30294298 3…" at bounding box center [816, 199] width 75 height 20
select select "924735"
click at [779, 189] on select "910519 924735 949926 953550 995586 1144474 1147038 30264617 30291883 30294298 3…" at bounding box center [816, 199] width 75 height 20
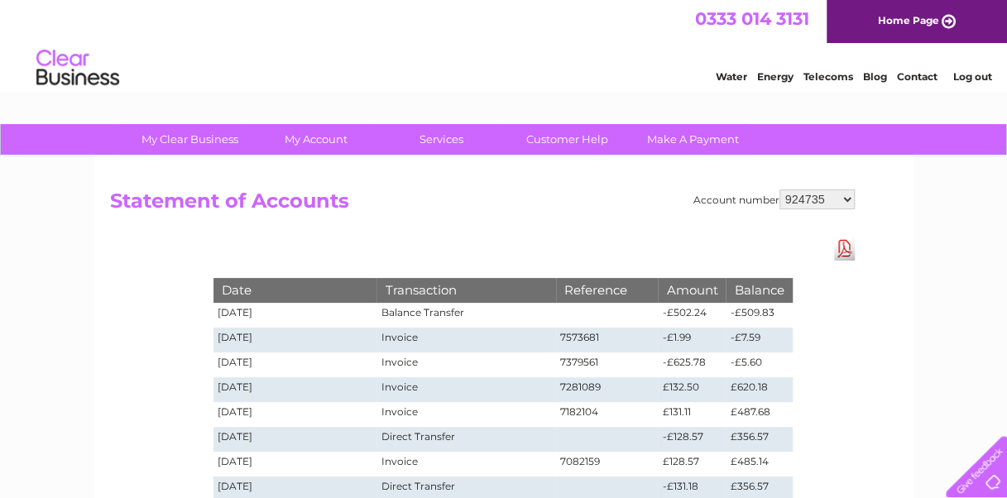
click at [809, 200] on select "910519 924735 949926 953550 995586 1144474 1147038 30264617 30291883 30294298 3…" at bounding box center [816, 199] width 75 height 20
select select "1147038"
click at [779, 189] on select "910519 924735 949926 953550 995586 1144474 1147038 30264617 30291883 30294298 3…" at bounding box center [816, 199] width 75 height 20
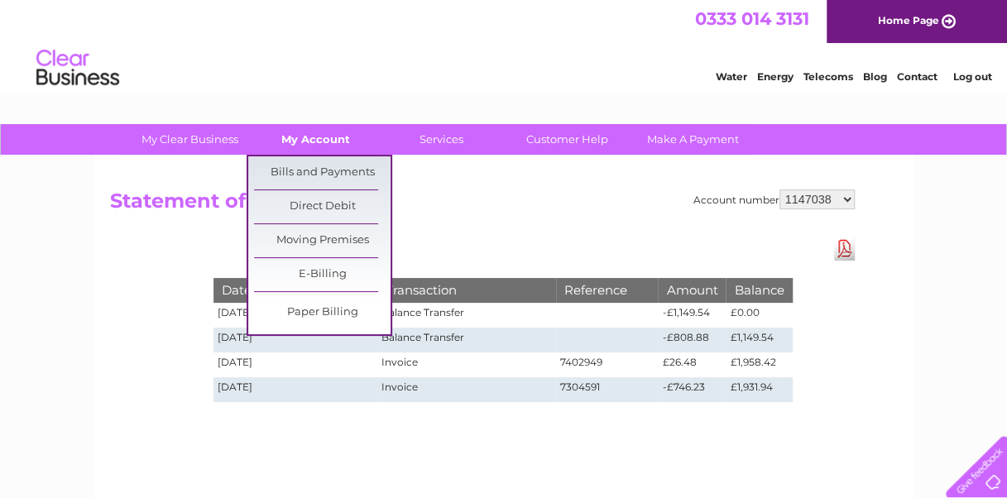
click at [324, 139] on link "My Account" at bounding box center [315, 139] width 137 height 31
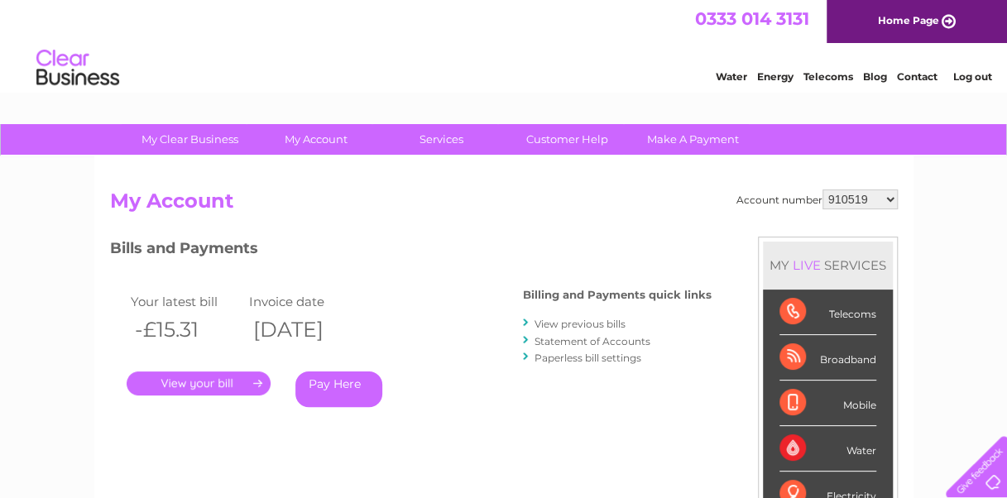
click at [839, 194] on select "910519 924735 949926 953550 995586 1144474 1147038 30264617 30291883 30294298 3…" at bounding box center [859, 199] width 75 height 20
select select "924735"
click at [822, 189] on select "910519 924735 949926 953550 995586 1144474 1147038 30264617 30291883 30294298 3…" at bounding box center [859, 199] width 75 height 20
click at [850, 199] on select "910519 924735 949926 953550 995586 1144474 1147038 30264617 30291883 30294298 3…" at bounding box center [859, 199] width 75 height 20
select select "949926"
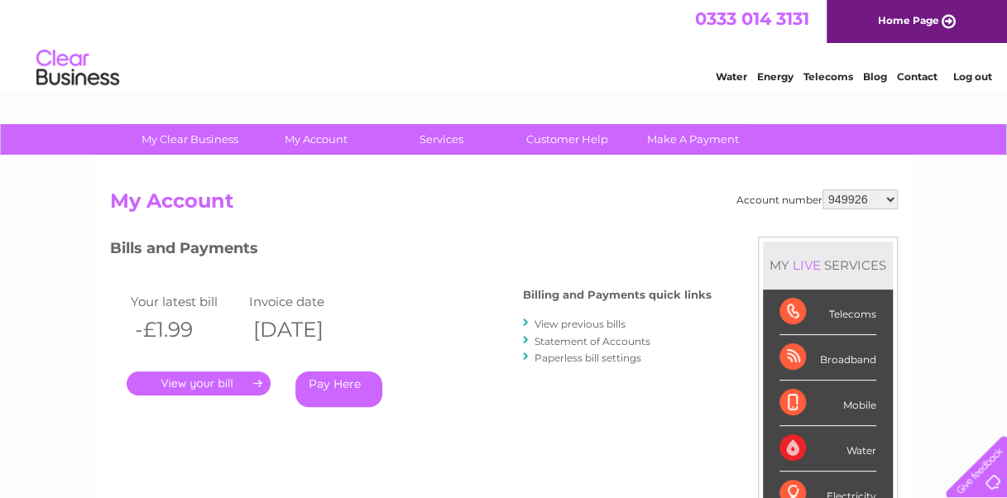
click at [822, 189] on select "910519 924735 949926 953550 995586 1144474 1147038 30264617 30291883 30294298 3…" at bounding box center [859, 199] width 75 height 20
click at [844, 194] on select "910519 924735 949926 953550 995586 1144474 1147038 30264617 30291883 30294298 3…" at bounding box center [859, 199] width 75 height 20
select select "953550"
click at [822, 189] on select "910519 924735 949926 953550 995586 1144474 1147038 30264617 30291883 30294298 3…" at bounding box center [859, 199] width 75 height 20
click at [854, 199] on select "910519 924735 949926 953550 995586 1144474 1147038 30264617 30291883 30294298 3…" at bounding box center [859, 199] width 75 height 20
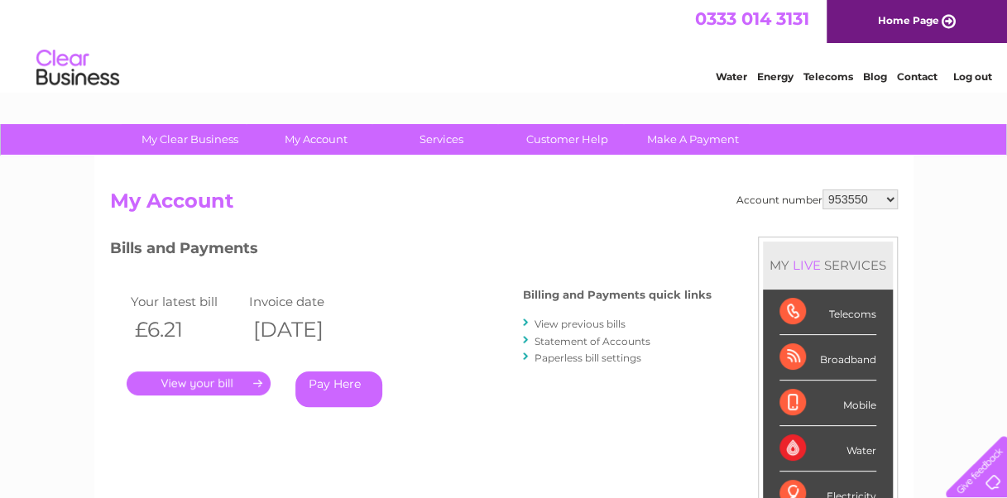
select select "995586"
click at [822, 189] on select "910519 924735 949926 953550 995586 1144474 1147038 30264617 30291883 30294298 3…" at bounding box center [859, 199] width 75 height 20
click at [867, 197] on select "910519 924735 949926 953550 995586 1144474 1147038 30264617 30291883 30294298 3…" at bounding box center [859, 199] width 75 height 20
click at [878, 195] on select "910519 924735 949926 953550 995586 1144474 1147038 30264617 30291883 30294298 3…" at bounding box center [859, 199] width 75 height 20
select select "1144474"
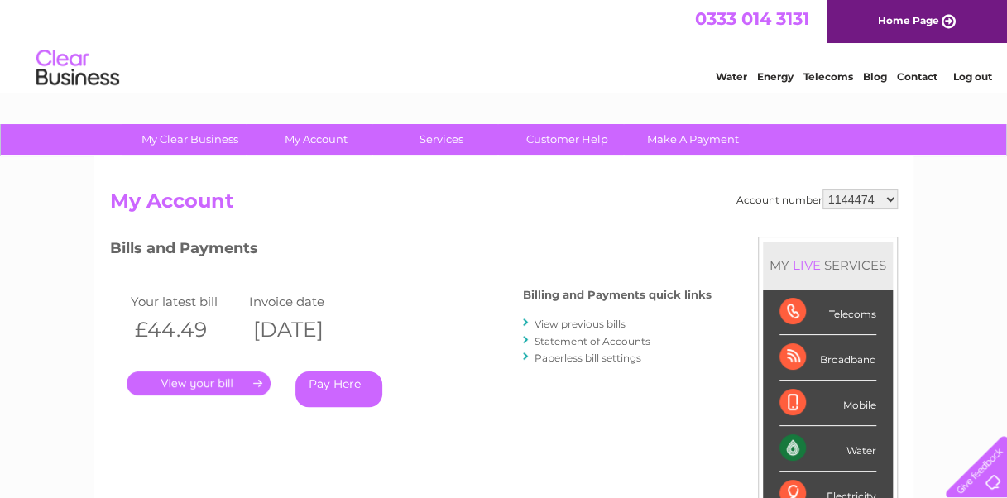
click at [822, 189] on select "910519 924735 949926 953550 995586 1144474 1147038 30264617 30291883 30294298 3…" at bounding box center [859, 199] width 75 height 20
click at [852, 206] on select "910519 924735 949926 953550 995586 1144474 1147038 30264617 30291883 30294298 3…" at bounding box center [859, 199] width 75 height 20
select select "1147038"
click at [822, 189] on select "910519 924735 949926 953550 995586 1144474 1147038 30264617 30291883 30294298 3…" at bounding box center [859, 199] width 75 height 20
click at [865, 196] on select "910519 924735 949926 953550 995586 1144474 1147038 30264617 30291883 30294298 3…" at bounding box center [859, 199] width 75 height 20
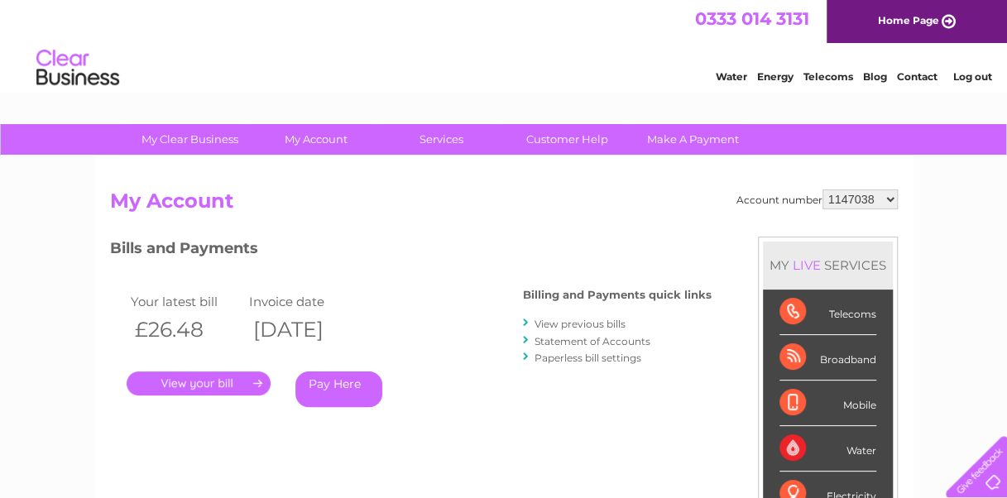
select select "30264617"
click at [822, 189] on select "910519 924735 949926 953550 995586 1144474 1147038 30264617 30291883 30294298 3…" at bounding box center [859, 199] width 75 height 20
click at [864, 190] on select "910519 924735 949926 953550 995586 1144474 1147038 30264617 30291883 30294298 3…" at bounding box center [859, 199] width 75 height 20
select select "30291883"
click at [822, 189] on select "910519 924735 949926 953550 995586 1144474 1147038 30264617 30291883 30294298 3…" at bounding box center [859, 199] width 75 height 20
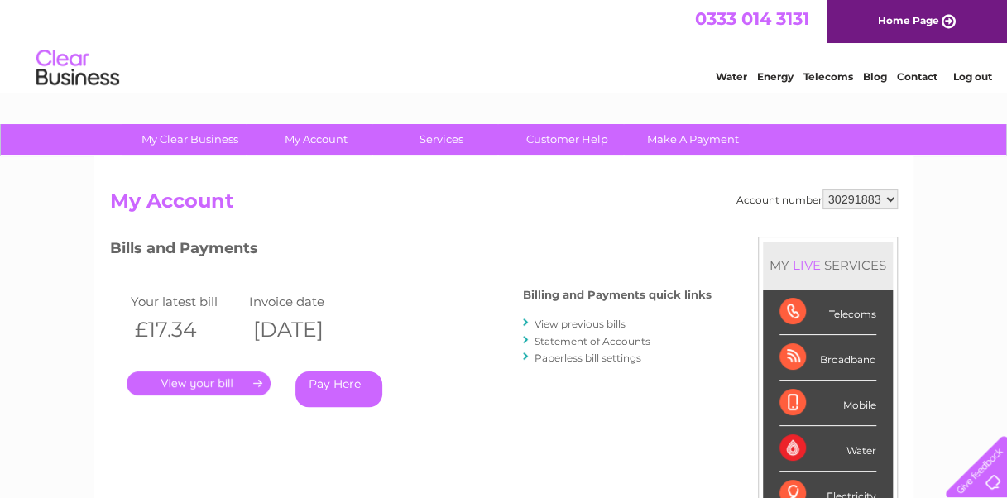
click at [872, 194] on select "910519 924735 949926 953550 995586 1144474 1147038 30264617 30291883 30294298 3…" at bounding box center [859, 199] width 75 height 20
select select "30294298"
click at [822, 189] on select "910519 924735 949926 953550 995586 1144474 1147038 30264617 30291883 30294298 3…" at bounding box center [859, 199] width 75 height 20
click at [859, 199] on select "910519 924735 949926 953550 995586 1144474 1147038 30264617 30291883 30294298 3…" at bounding box center [859, 199] width 75 height 20
select select "30298522"
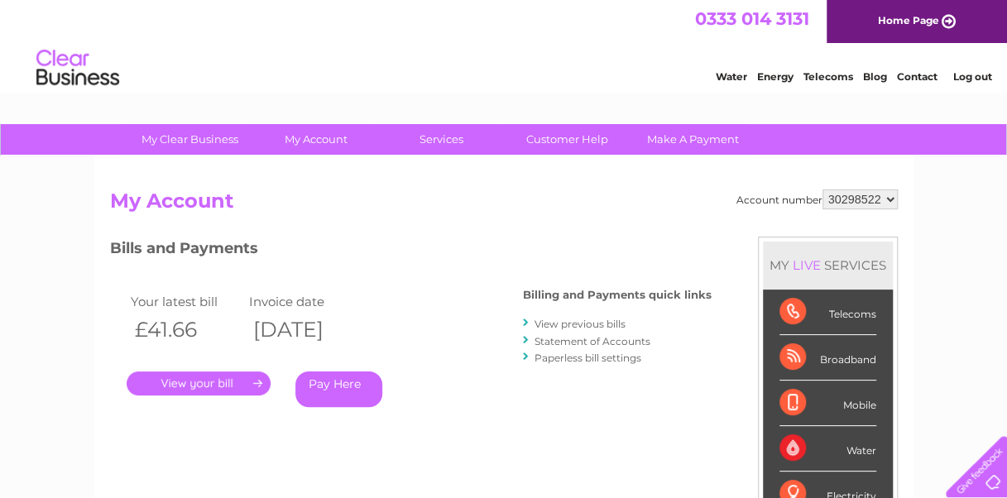
click at [822, 189] on select "910519 924735 949926 953550 995586 1144474 1147038 30264617 30291883 30294298 3…" at bounding box center [859, 199] width 75 height 20
click at [847, 200] on select "910519 924735 949926 953550 995586 1144474 1147038 30264617 30291883 30294298 3…" at bounding box center [859, 199] width 75 height 20
select select "30313523"
click at [822, 189] on select "910519 924735 949926 953550 995586 1144474 1147038 30264617 30291883 30294298 3…" at bounding box center [859, 199] width 75 height 20
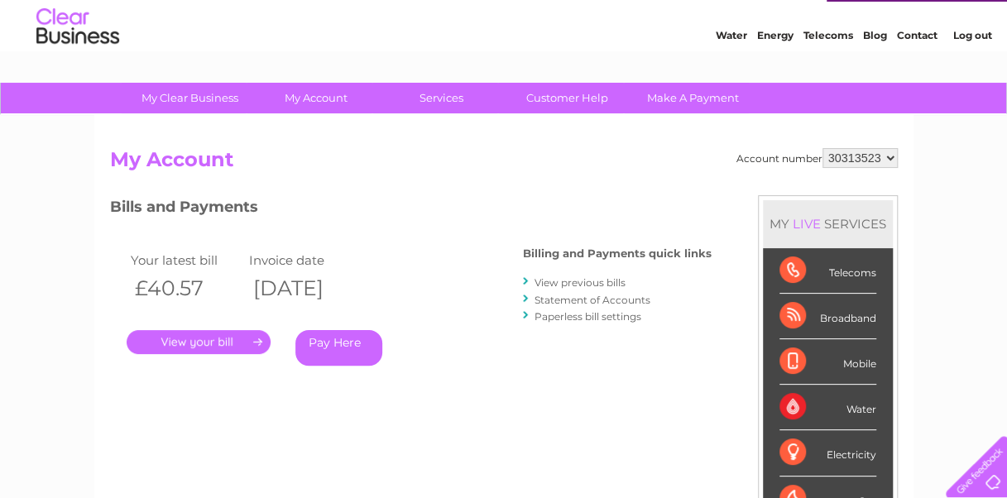
scroll to position [65, 0]
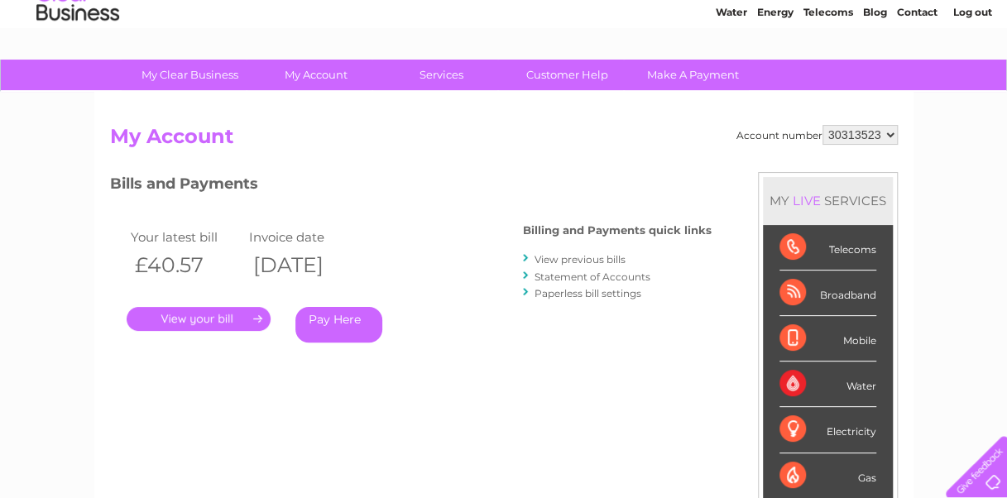
click at [864, 132] on select "910519 924735 949926 953550 995586 1144474 1147038 30264617 30291883 30294298 3…" at bounding box center [859, 135] width 75 height 20
select select "30315186"
click at [822, 125] on select "910519 924735 949926 953550 995586 1144474 1147038 30264617 30291883 30294298 3…" at bounding box center [859, 135] width 75 height 20
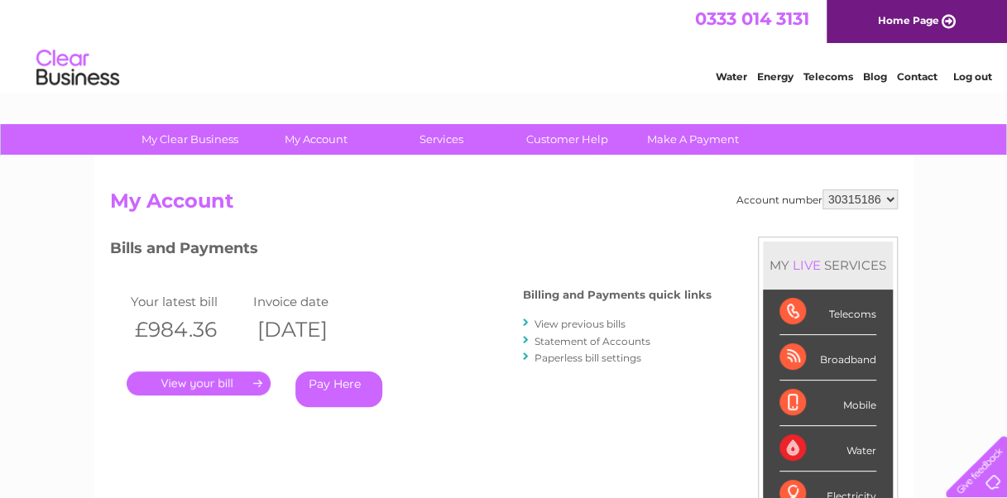
click at [864, 195] on select "910519 924735 949926 953550 995586 1144474 1147038 30264617 30291883 30294298 3…" at bounding box center [859, 199] width 75 height 20
select select "30316746"
click at [822, 189] on select "910519 924735 949926 953550 995586 1144474 1147038 30264617 30291883 30294298 3…" at bounding box center [859, 199] width 75 height 20
click at [585, 237] on h3 "Bills and Payments" at bounding box center [411, 251] width 602 height 29
click at [220, 386] on link "." at bounding box center [199, 384] width 144 height 24
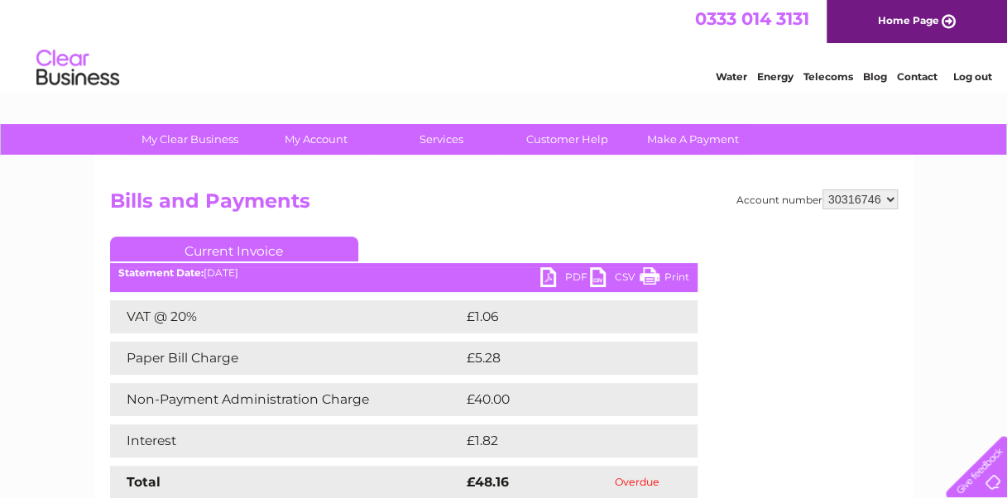
click at [551, 275] on link "PDF" at bounding box center [565, 279] width 50 height 24
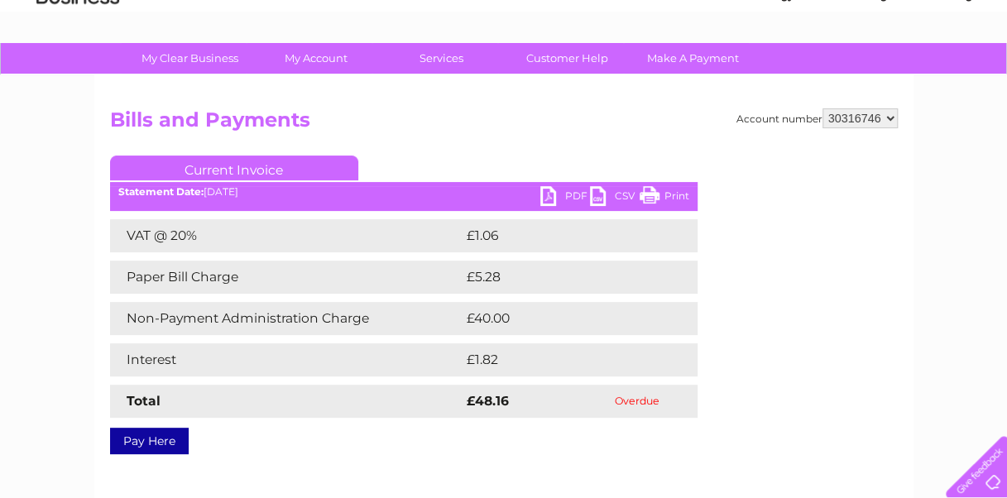
scroll to position [88, 0]
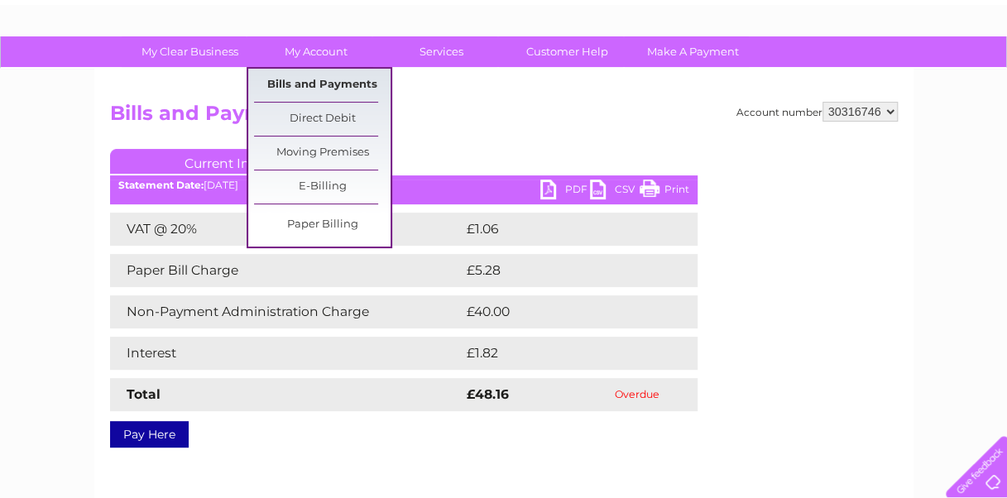
click at [294, 81] on link "Bills and Payments" at bounding box center [322, 85] width 137 height 33
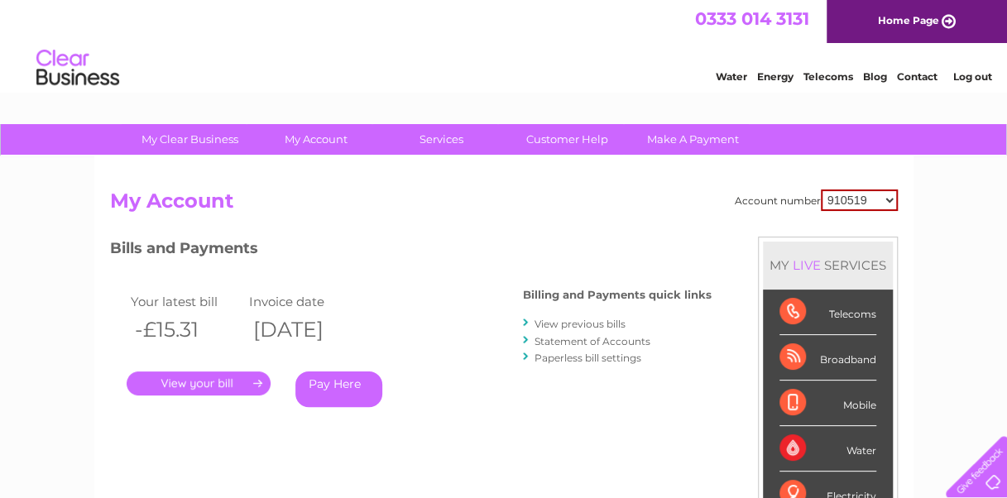
click at [859, 199] on select "910519 924735 949926 953550 995586 1144474 1147038 30264617 30291883 30294298 3…" at bounding box center [859, 200] width 77 height 22
select select "30316746"
click at [821, 189] on select "910519 924735 949926 953550 995586 1144474 1147038 30264617 30291883 30294298 3…" at bounding box center [859, 200] width 77 height 22
click at [571, 343] on link "Statement of Accounts" at bounding box center [593, 341] width 116 height 12
